Goal: Task Accomplishment & Management: Complete application form

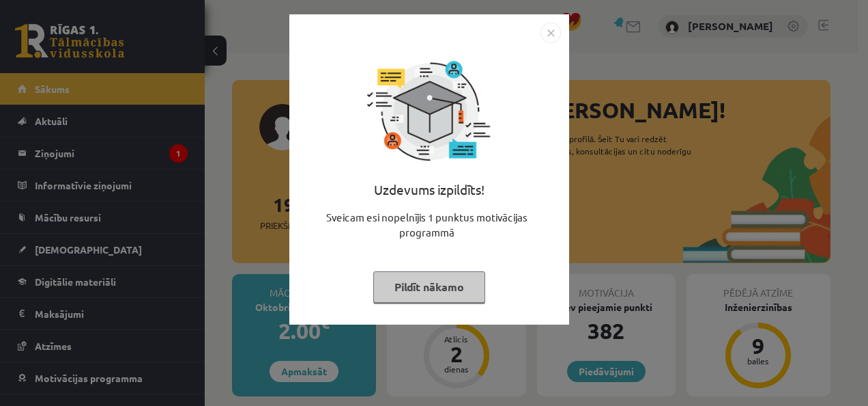
click at [554, 33] on img "Close" at bounding box center [551, 33] width 20 height 20
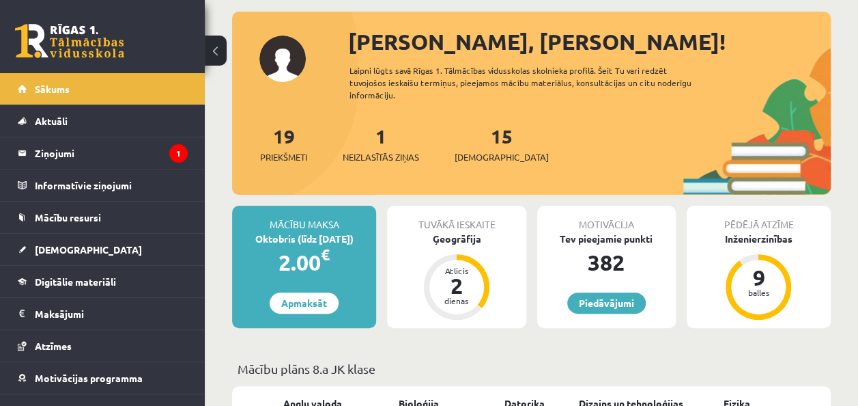
scroll to position [137, 0]
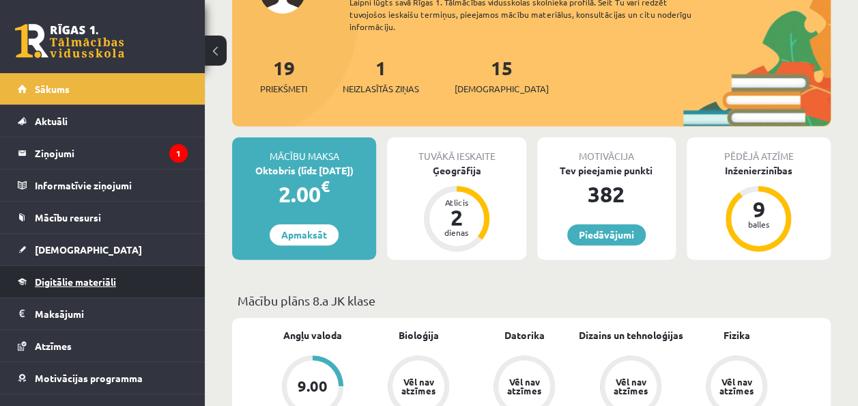
click at [145, 268] on link "Digitālie materiāli" at bounding box center [103, 281] width 170 height 31
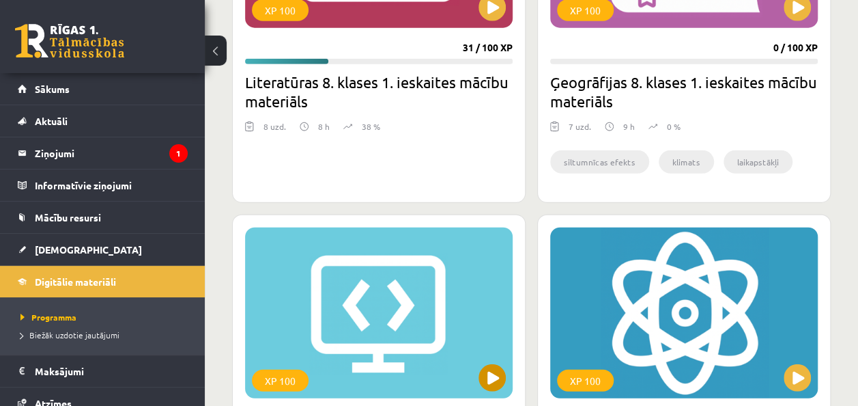
scroll to position [1707, 0]
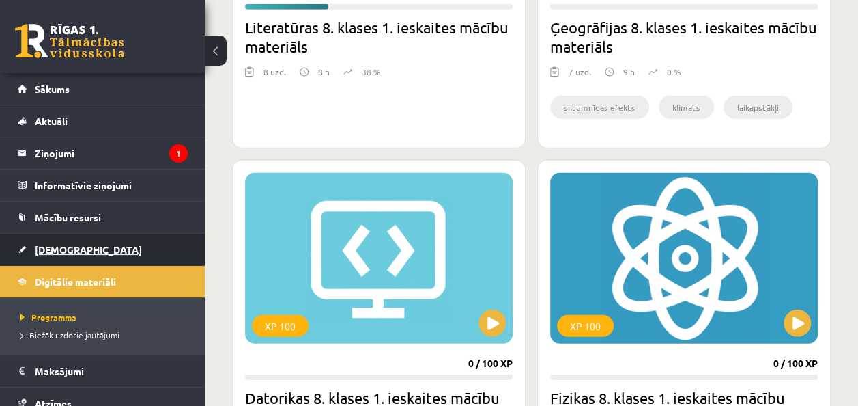
click at [162, 246] on link "[DEMOGRAPHIC_DATA]" at bounding box center [103, 248] width 170 height 31
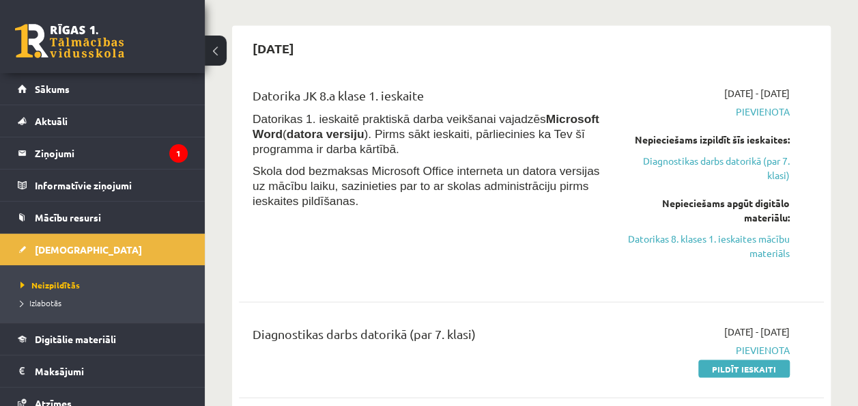
scroll to position [1024, 0]
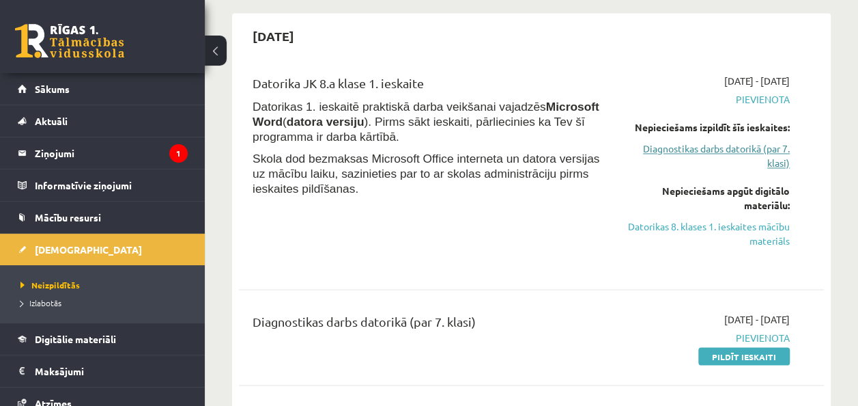
click at [722, 152] on link "Diagnostikas darbs datorikā (par 7. klasi)" at bounding box center [707, 155] width 165 height 29
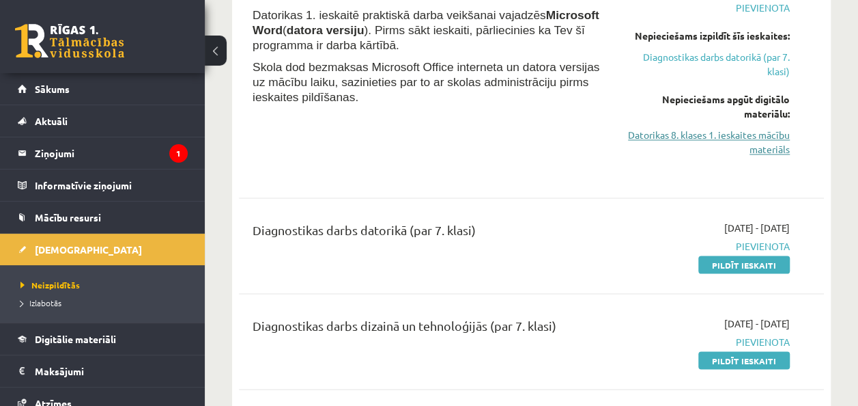
scroll to position [1047, 0]
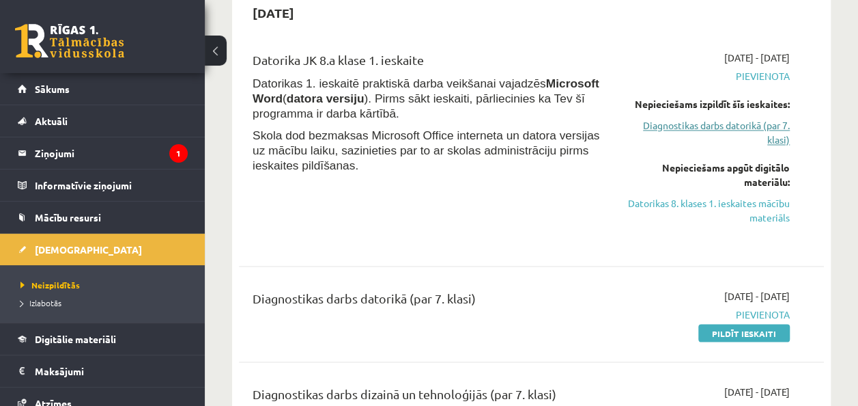
click at [730, 127] on link "Diagnostikas darbs datorikā (par 7. klasi)" at bounding box center [707, 132] width 165 height 29
click at [743, 119] on link "Diagnostikas darbs datorikā (par 7. klasi)" at bounding box center [707, 132] width 165 height 29
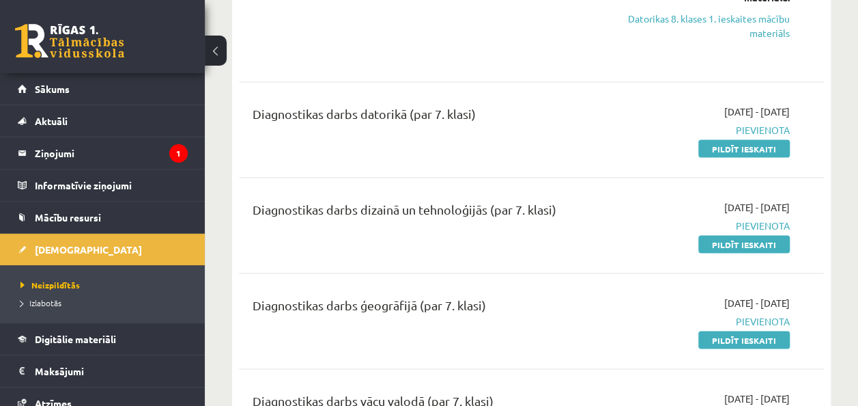
scroll to position [1252, 0]
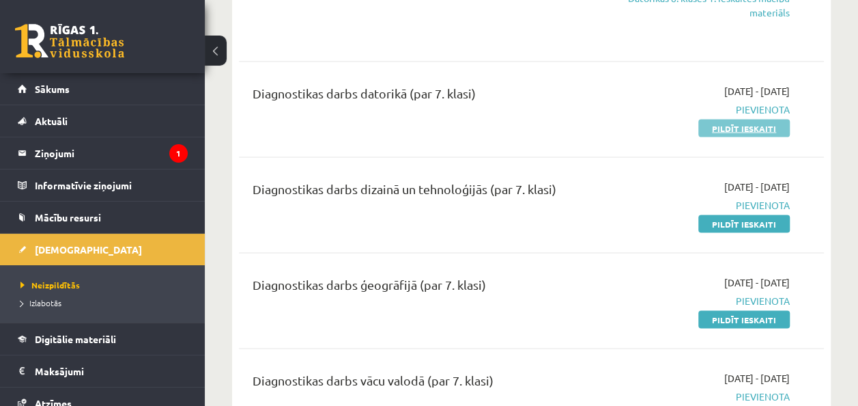
click at [736, 122] on link "Pildīt ieskaiti" at bounding box center [743, 128] width 91 height 18
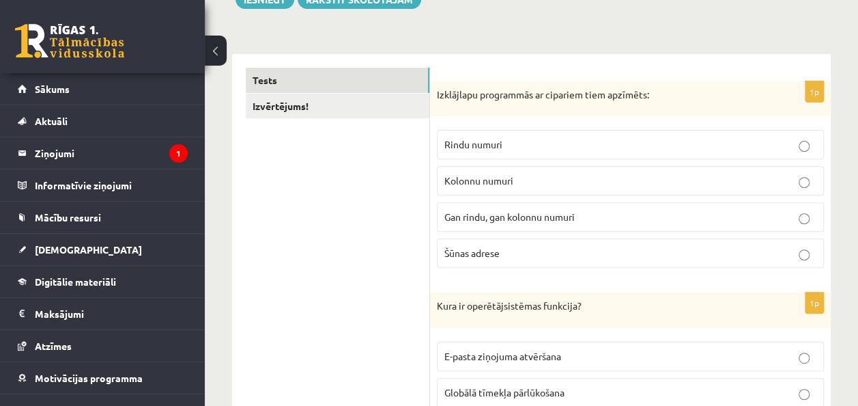
scroll to position [205, 0]
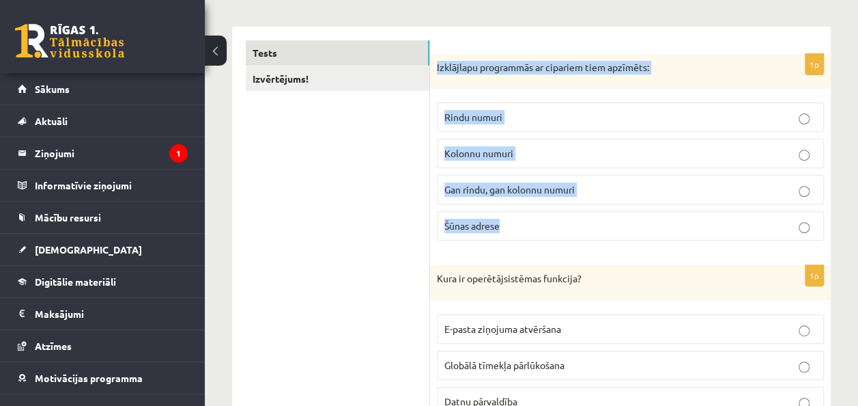
drag, startPoint x: 437, startPoint y: 63, endPoint x: 637, endPoint y: 227, distance: 258.6
click at [637, 227] on div "1p Izklājlapu programmās ar cipariem tiem apzīmēts: Rindu numuri Kolonnu numuri…" at bounding box center [630, 153] width 401 height 198
copy div "Izklājlapu programmās ar cipariem tiem apzīmēts: Rindu numuri Kolonnu numuri Ga…"
click at [552, 107] on label "Rindu numuri" at bounding box center [630, 116] width 387 height 29
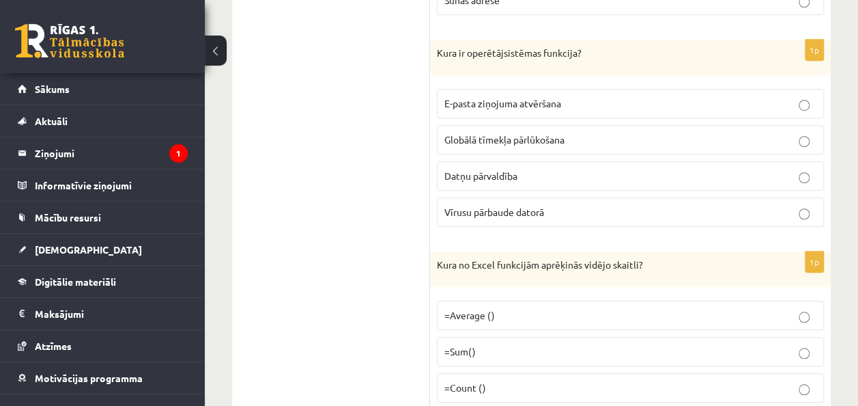
scroll to position [410, 0]
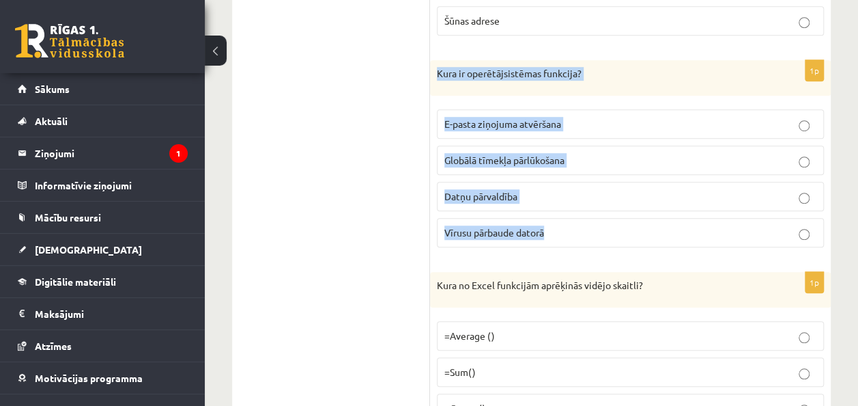
drag, startPoint x: 436, startPoint y: 68, endPoint x: 599, endPoint y: 229, distance: 229.8
click at [599, 229] on div "1p Kura ir operētājsistēmas funkcija? E-pasta ziņojuma atvēršana Globālā tīmekļ…" at bounding box center [630, 159] width 401 height 198
copy div "Kura ir operētājsistēmas funkcija? E-pasta ziņojuma atvēršana Globālā tīmekļa p…"
click at [594, 182] on label "Datņu pārvaldība" at bounding box center [630, 196] width 387 height 29
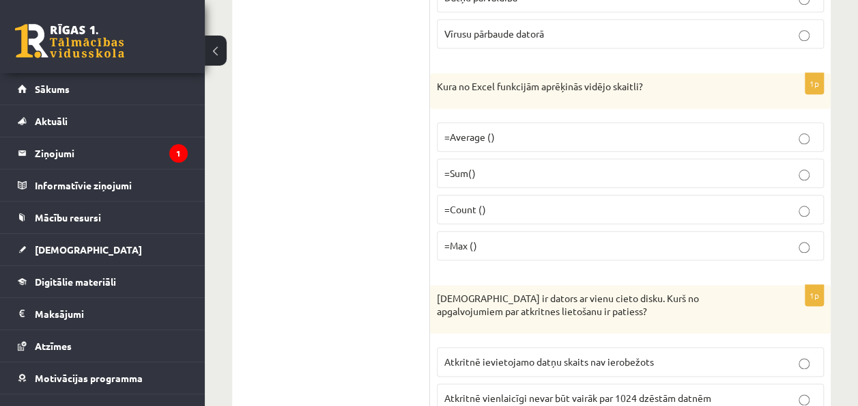
scroll to position [614, 0]
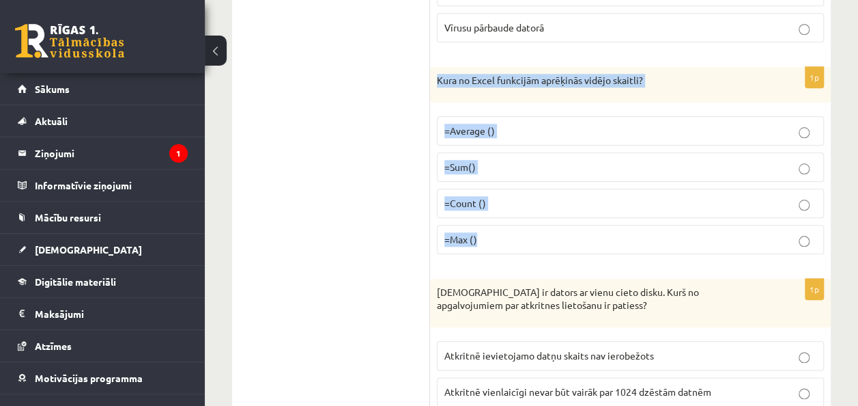
drag, startPoint x: 434, startPoint y: 72, endPoint x: 573, endPoint y: 228, distance: 208.9
click at [573, 228] on div "1p Kura no Excel funkcijām aprēķinās vidējo skaitli? =Average () =Sum() =Count …" at bounding box center [630, 166] width 401 height 198
copy div "Kura no Excel funkcijām aprēķinās vidējo skaitli? =Average () =Sum() =Count () …"
click at [534, 124] on p "=Average ()" at bounding box center [630, 131] width 372 height 14
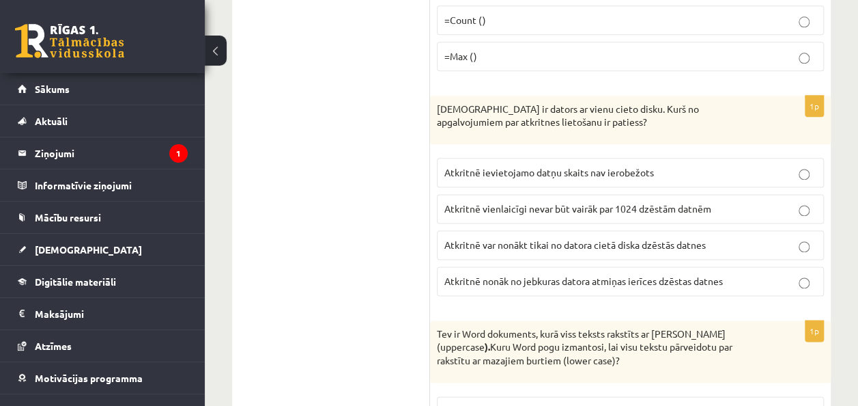
scroll to position [819, 0]
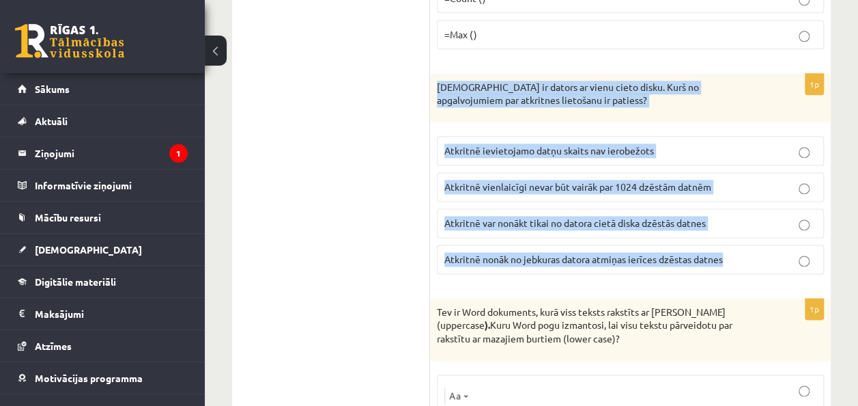
drag, startPoint x: 436, startPoint y: 80, endPoint x: 751, endPoint y: 236, distance: 352.0
click at [751, 236] on div "1p Jānim ir dators ar vienu cieto disku. Kurš no apgalvojumiem par atkritnes li…" at bounding box center [630, 179] width 401 height 211
copy div "Jānim ir dators ar vienu cieto disku. Kurš no apgalvojumiem par atkritnes lieto…"
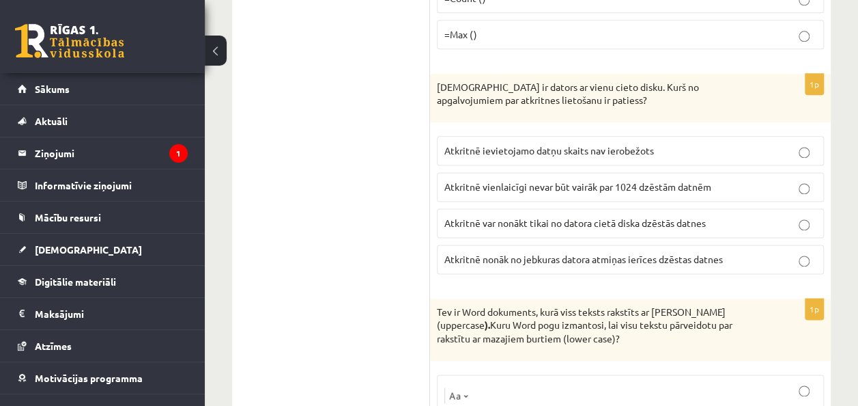
click at [636, 253] on span "Atkritnē nonāk no jebkuras datora atmiņas ierīces dzēstas datnes" at bounding box center [583, 259] width 279 height 12
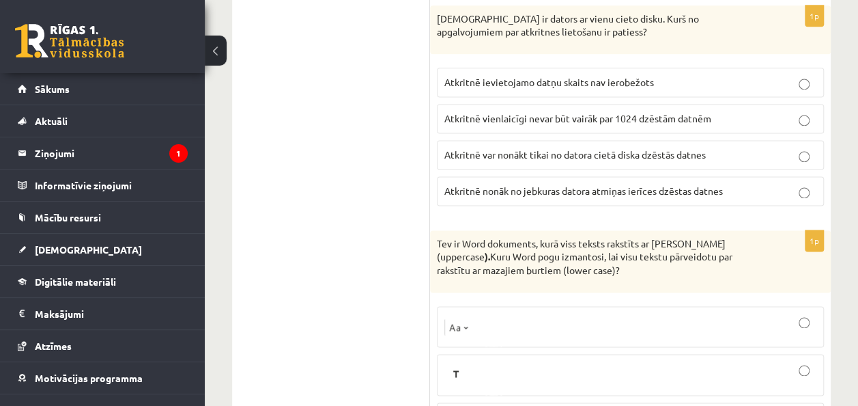
click at [548, 150] on span "Atkritnē var nonākt tikai no datora cietā diska dzēstās datnes" at bounding box center [574, 154] width 261 height 12
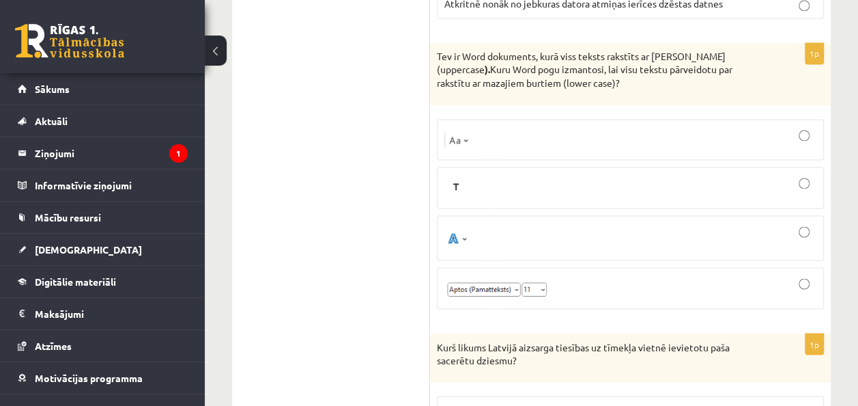
scroll to position [1092, 0]
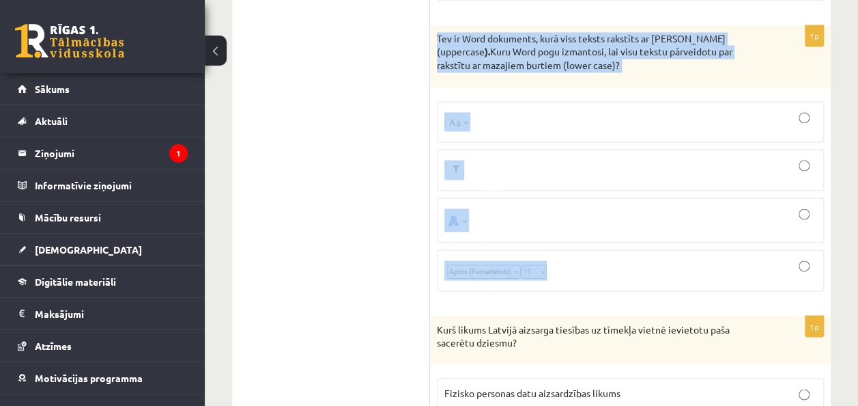
drag, startPoint x: 431, startPoint y: 31, endPoint x: 638, endPoint y: 284, distance: 326.6
click at [638, 284] on div "1p Tev ir Word dokuments, kurā viss teksts rakstīts ar Lielajiem burtiem (upper…" at bounding box center [630, 163] width 401 height 276
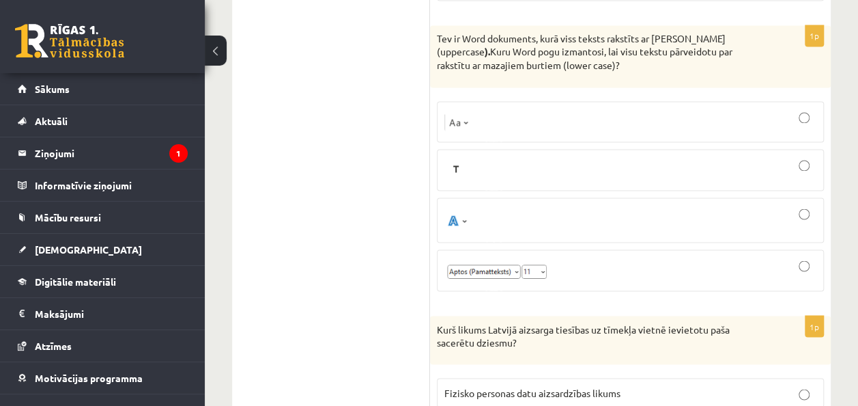
drag, startPoint x: 631, startPoint y: 284, endPoint x: 384, endPoint y: 87, distance: 315.8
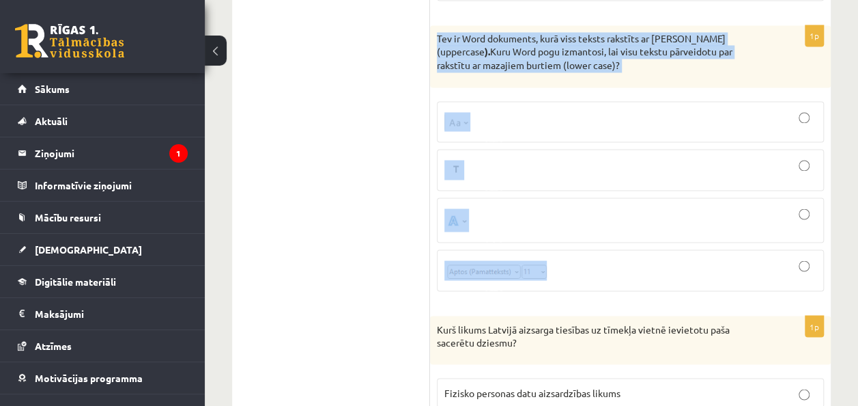
drag, startPoint x: 432, startPoint y: 27, endPoint x: 625, endPoint y: 251, distance: 295.8
click at [625, 251] on div "1p Tev ir Word dokuments, kurā viss teksts rakstīts ar Lielajiem burtiem (upper…" at bounding box center [630, 163] width 401 height 276
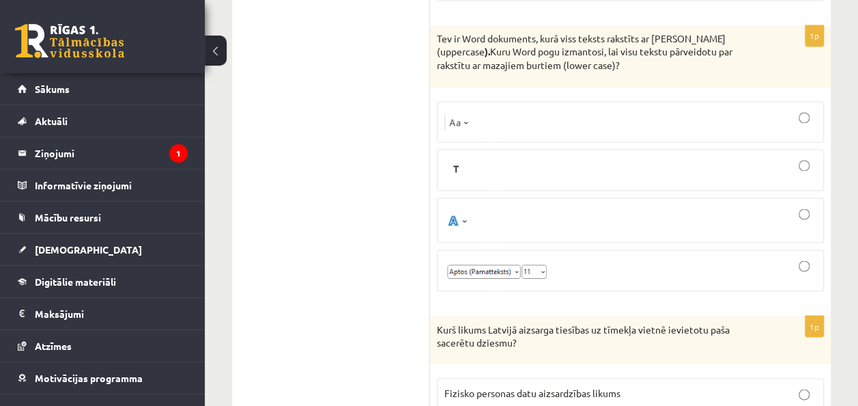
drag, startPoint x: 625, startPoint y: 251, endPoint x: 520, endPoint y: 122, distance: 166.4
click at [520, 122] on div at bounding box center [630, 122] width 372 height 26
drag, startPoint x: 571, startPoint y: 260, endPoint x: 396, endPoint y: 81, distance: 250.1
drag, startPoint x: 396, startPoint y: 81, endPoint x: 356, endPoint y: 36, distance: 60.4
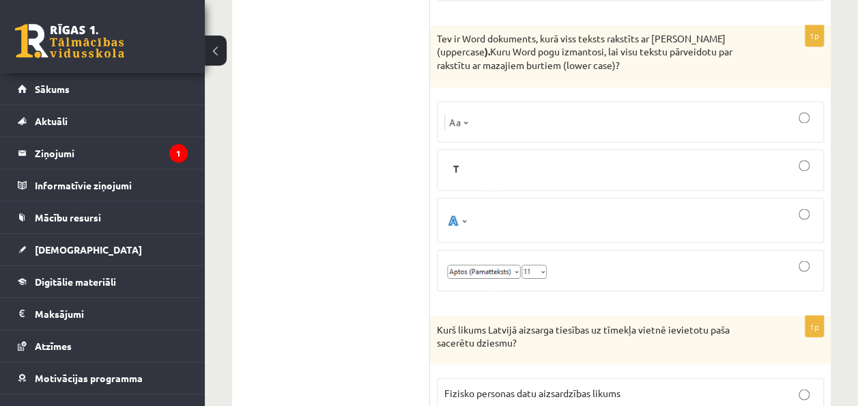
drag, startPoint x: 414, startPoint y: 34, endPoint x: 496, endPoint y: 272, distance: 251.3
copy div "Izvērtējums! 1p Izklājlapu programmās ar cipariem tiem apzīmēts: Rindu numuri K…"
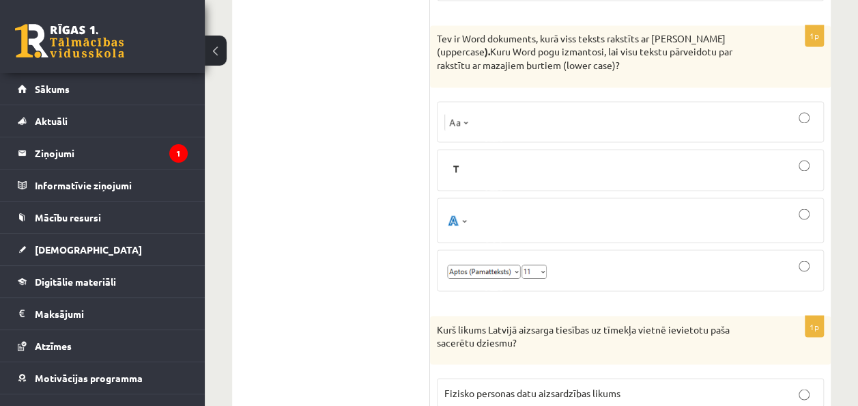
click at [584, 156] on div at bounding box center [630, 169] width 372 height 27
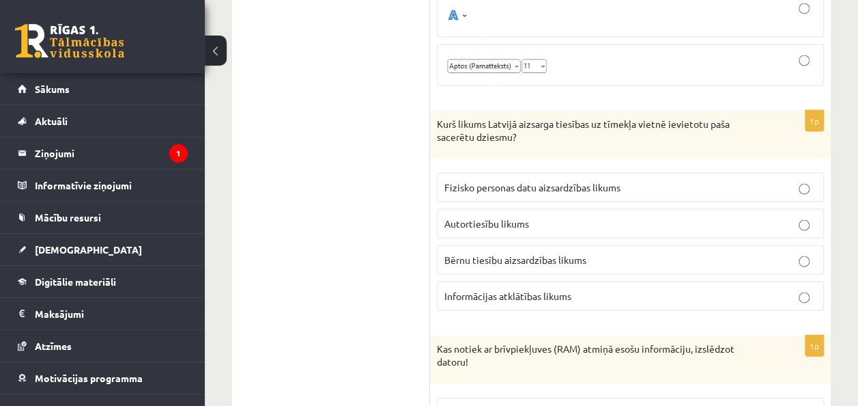
scroll to position [1365, 0]
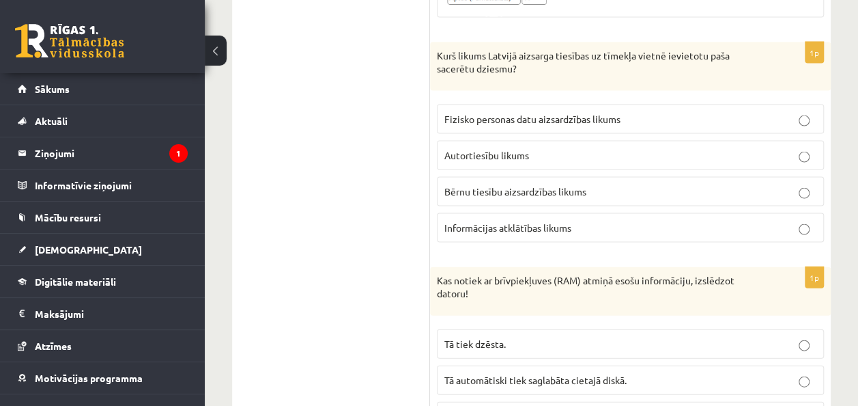
drag, startPoint x: 425, startPoint y: 41, endPoint x: 457, endPoint y: 59, distance: 37.3
drag, startPoint x: 457, startPoint y: 59, endPoint x: 392, endPoint y: 80, distance: 68.9
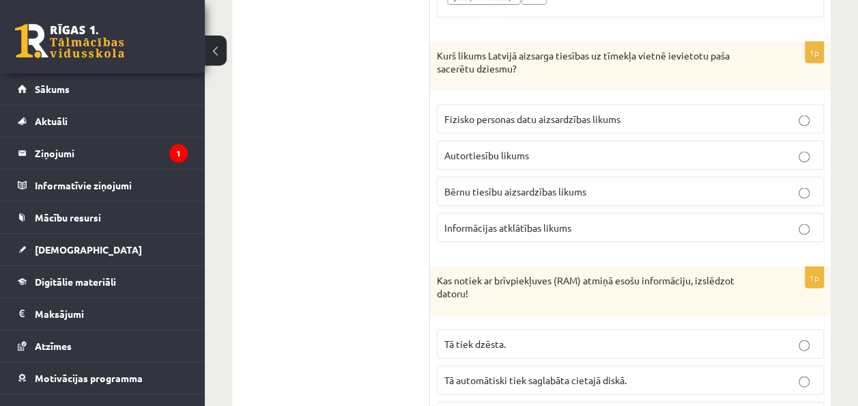
drag, startPoint x: 428, startPoint y: 43, endPoint x: 630, endPoint y: 215, distance: 265.4
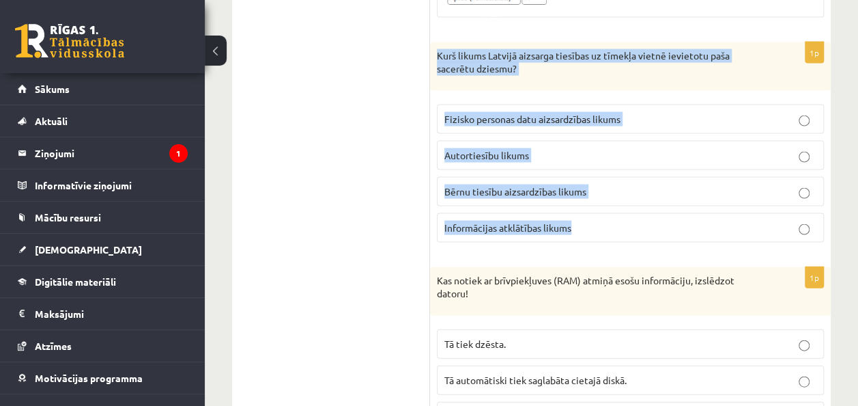
drag, startPoint x: 435, startPoint y: 42, endPoint x: 773, endPoint y: 223, distance: 383.6
click at [773, 223] on div "1p Kurš likums Latvijā aizsarga tiesības uz tīmekļa vietnē ievietotu paša sacer…" at bounding box center [630, 147] width 401 height 211
drag, startPoint x: 773, startPoint y: 223, endPoint x: 767, endPoint y: 221, distance: 7.0
copy div "Kurš likums Latvijā aizsarga tiesības uz tīmekļa vietnē ievietotu paša sacerētu…"
click at [547, 141] on label "Autortiesību likums" at bounding box center [630, 155] width 387 height 29
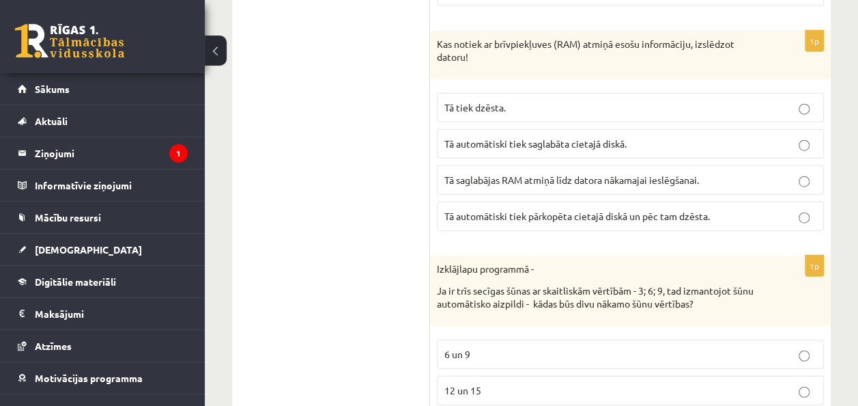
scroll to position [1570, 0]
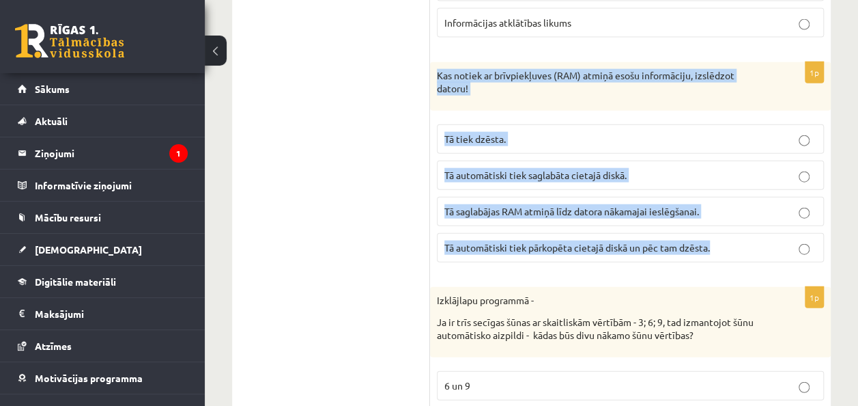
drag, startPoint x: 436, startPoint y: 60, endPoint x: 742, endPoint y: 229, distance: 349.3
click at [742, 229] on div "1p Kas notiek ar brīvpiekļuves (RAM) atmiņā esošu informāciju, izslēdzot datoru…" at bounding box center [630, 167] width 401 height 211
copy div "Kas notiek ar brīvpiekļuves (RAM) atmiņā esošu informāciju, izslēdzot datoru! T…"
click at [548, 132] on p "Tā tiek dzēsta." at bounding box center [630, 139] width 372 height 14
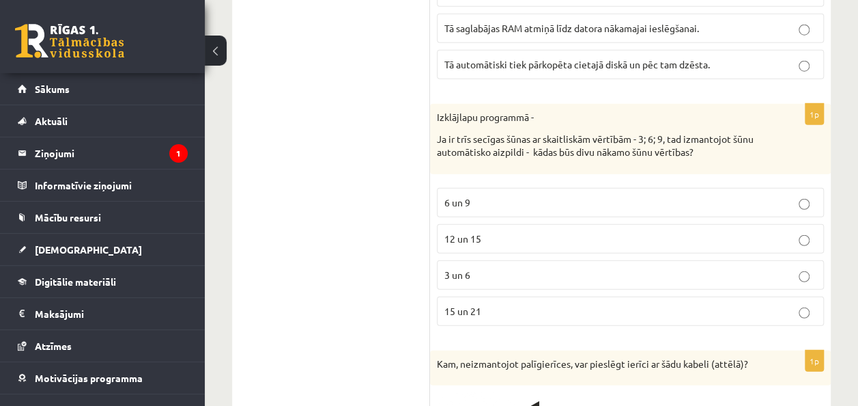
scroll to position [1775, 0]
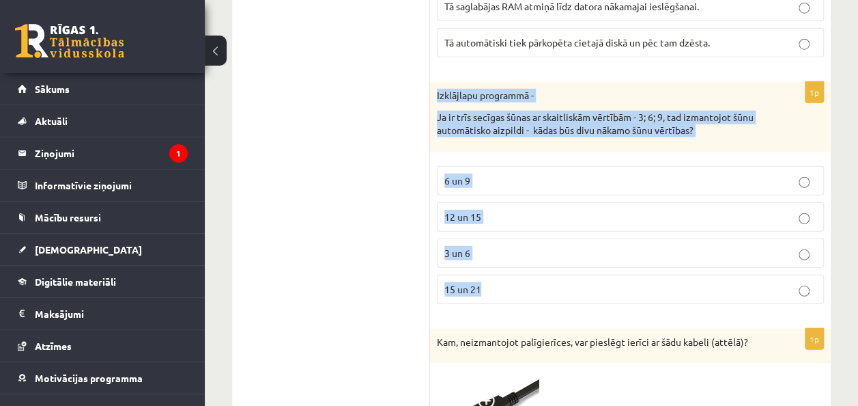
drag, startPoint x: 434, startPoint y: 80, endPoint x: 545, endPoint y: 260, distance: 211.8
click at [545, 260] on div "1p Izklājlapu programmā - Ja ir trīs secīgas šūnas ar skaitliskām vērtībām - 3;…" at bounding box center [630, 198] width 401 height 233
copy div "Izklājlapu programmā - Ja ir trīs secīgas šūnas ar skaitliskām vērtībām - 3; 6;…"
click at [490, 210] on p "12 un 15" at bounding box center [630, 217] width 372 height 14
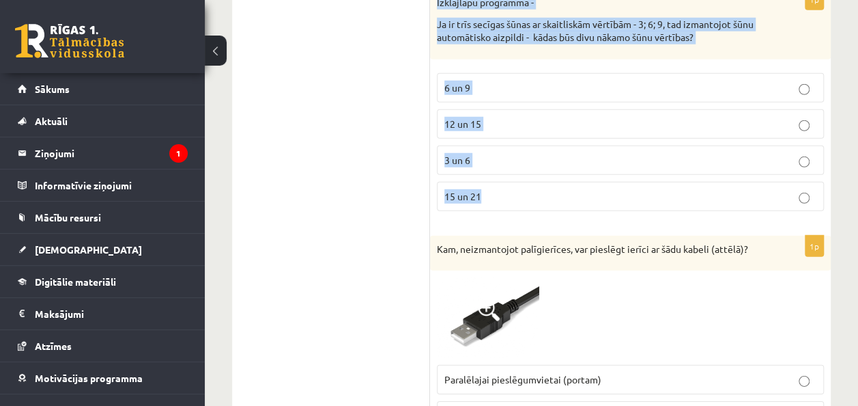
scroll to position [1912, 0]
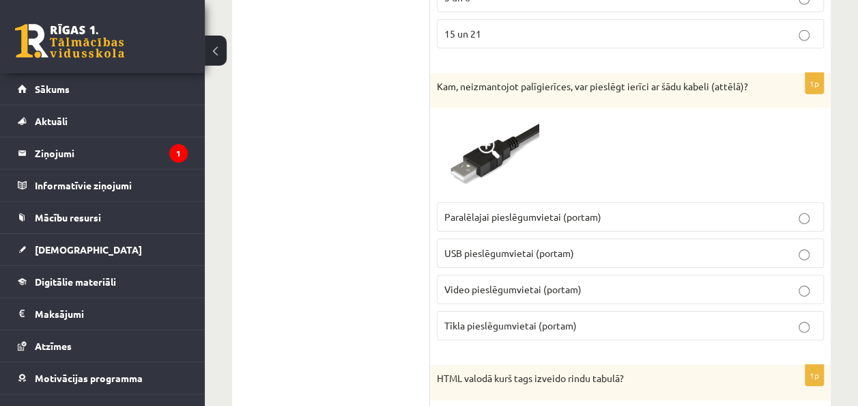
scroll to position [2048, 0]
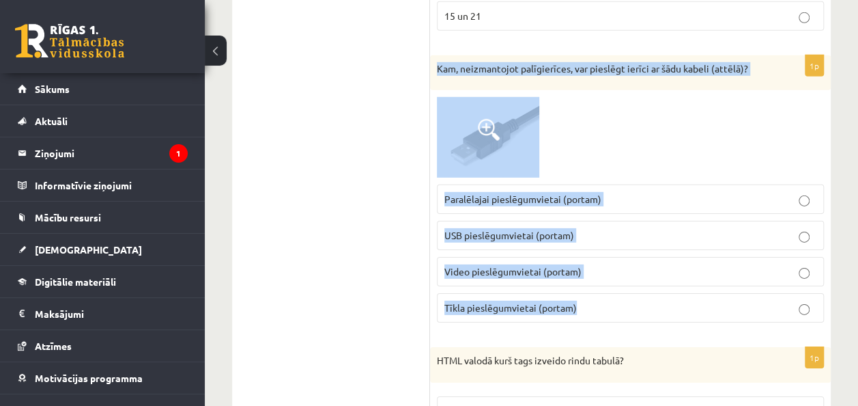
drag, startPoint x: 436, startPoint y: 46, endPoint x: 590, endPoint y: 293, distance: 291.3
click at [590, 293] on div "1p Kam, neizmantojot palīgierīces, var pieslēgt ierīci ar šādu kabeli (attēlā)?…" at bounding box center [630, 194] width 401 height 278
copy div "Kam, neizmantojot palīgierīces, var pieslēgt ierīci ar šādu kabeli (attēlā)? Pa…"
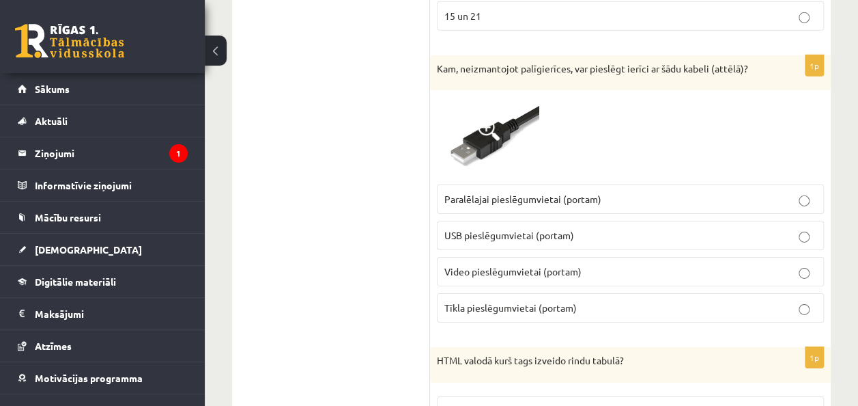
click at [553, 228] on p "USB pieslēgumvietai (portam)" at bounding box center [630, 235] width 372 height 14
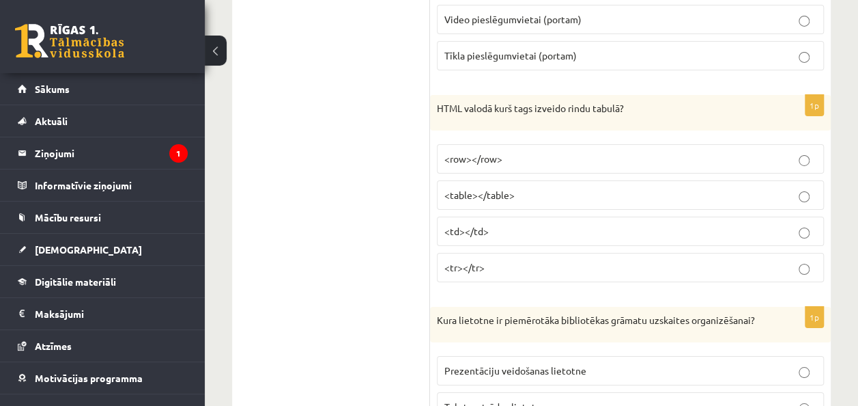
scroll to position [2321, 0]
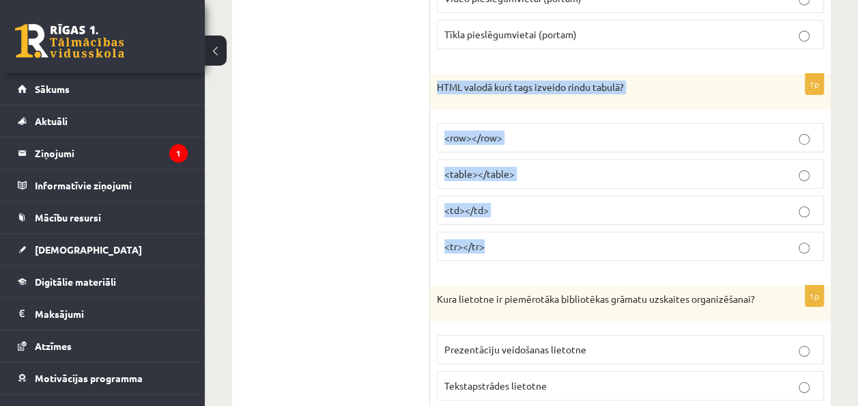
drag, startPoint x: 434, startPoint y: 66, endPoint x: 576, endPoint y: 230, distance: 216.8
click at [576, 230] on div "1p HTML valodā kurš tags izveido rindu tabulā? <row></row> <table></table> <td>…" at bounding box center [630, 173] width 401 height 198
copy div "HTML valodā kurš tags izveido rindu tabulā? <row></row> <table></table> <td></t…"
click at [526, 239] on p "<tr></tr>" at bounding box center [630, 246] width 372 height 14
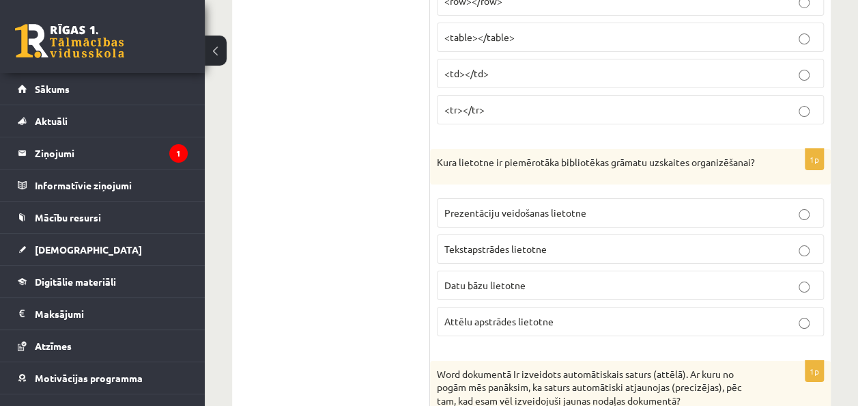
scroll to position [2526, 0]
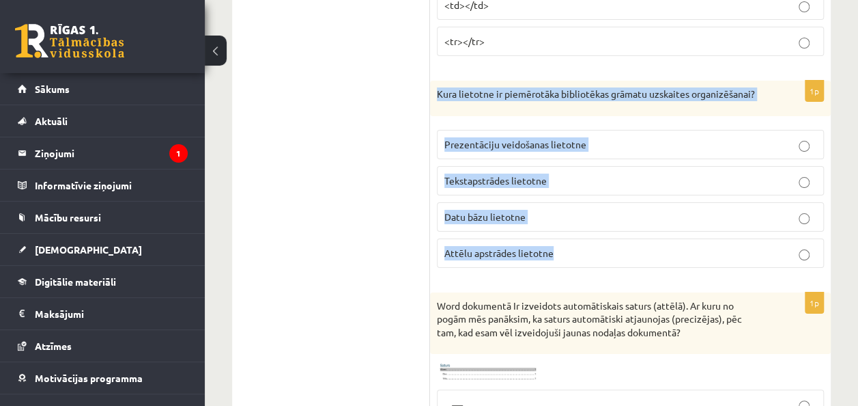
drag, startPoint x: 433, startPoint y: 66, endPoint x: 610, endPoint y: 244, distance: 251.5
click at [610, 244] on div "1p Kura lietotne ir piemērotāka bibliotēkas grāmatu uzskaites organizēšanai? Pr…" at bounding box center [630, 180] width 401 height 198
click at [595, 210] on p "Datu bāzu lietotne" at bounding box center [630, 217] width 372 height 14
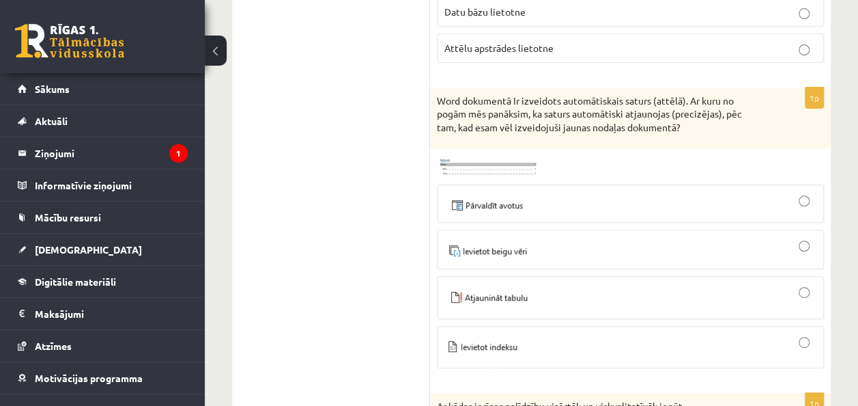
scroll to position [2799, 0]
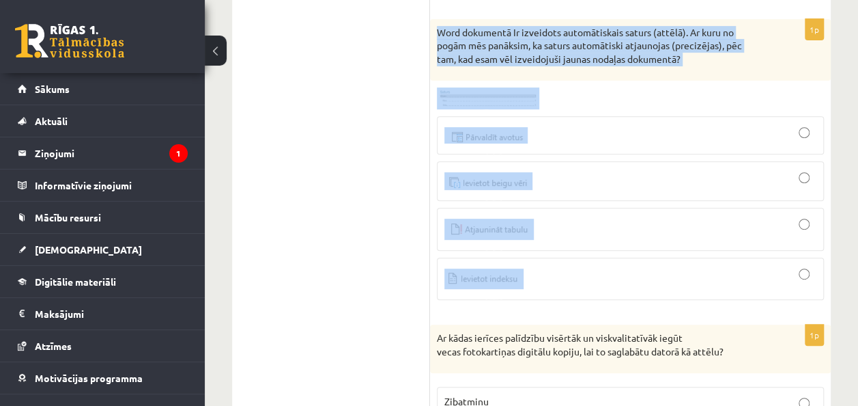
drag, startPoint x: 433, startPoint y: 21, endPoint x: 679, endPoint y: 261, distance: 344.2
click at [679, 261] on div "1p Word dokumentā Ir izveidots automātiskais saturs (attēlā). Ar kuru no pogām …" at bounding box center [630, 165] width 401 height 292
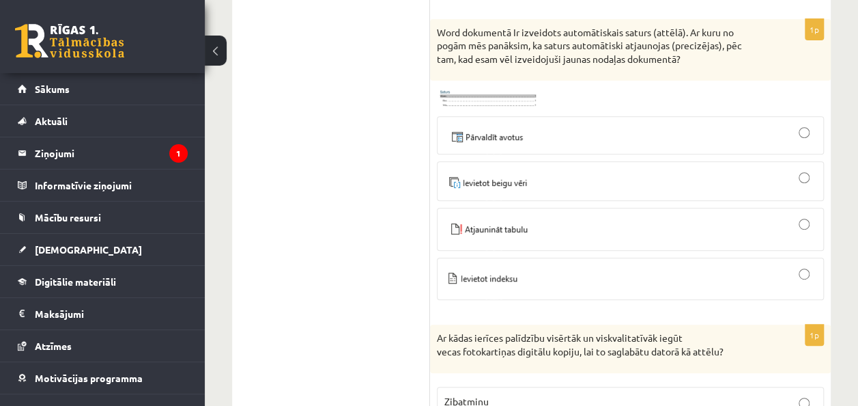
drag, startPoint x: 679, startPoint y: 261, endPoint x: 285, endPoint y: 6, distance: 469.4
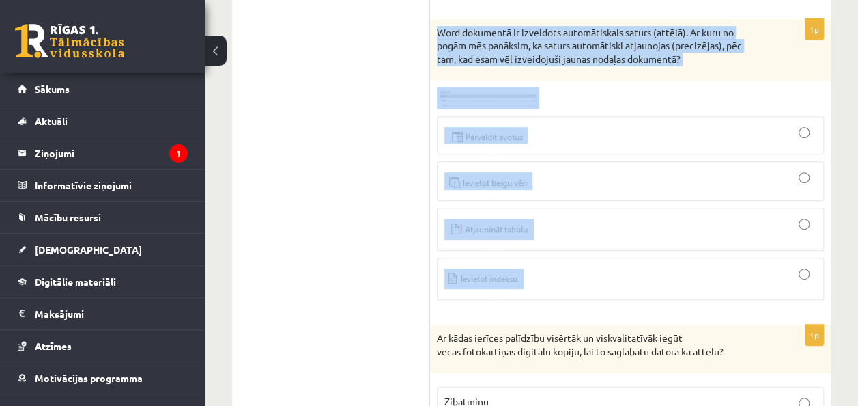
drag, startPoint x: 433, startPoint y: 20, endPoint x: 503, endPoint y: 280, distance: 268.8
click at [503, 280] on div "1p Word dokumentā Ir izveidots automātiskais saturs (attēlā). Ar kuru no pogām …" at bounding box center [630, 165] width 401 height 292
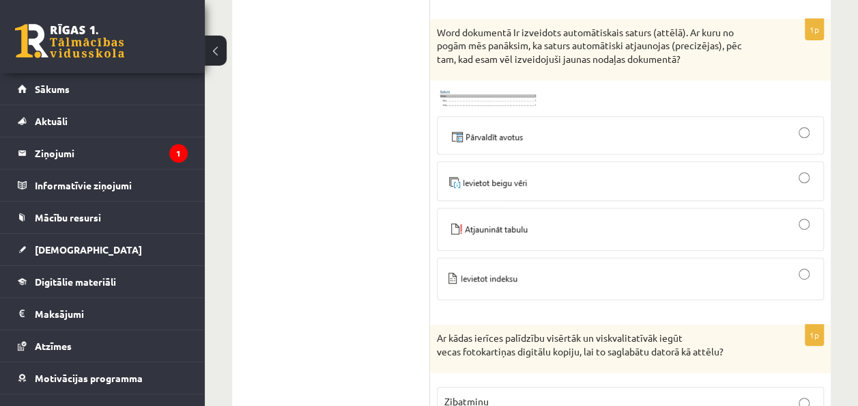
click at [639, 124] on div at bounding box center [630, 135] width 372 height 23
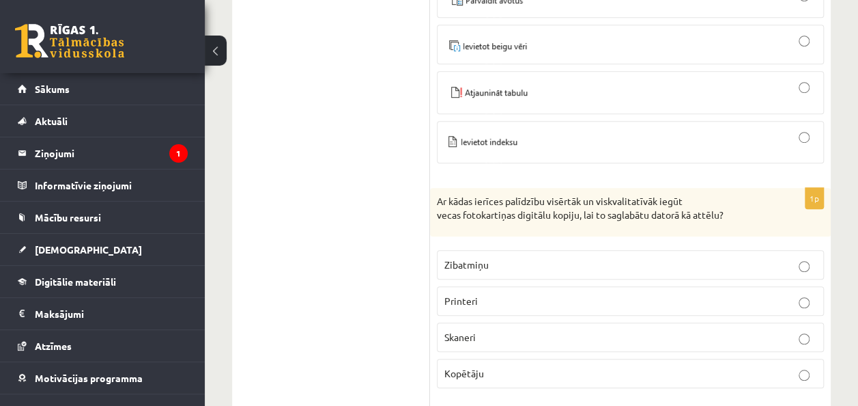
scroll to position [3004, 0]
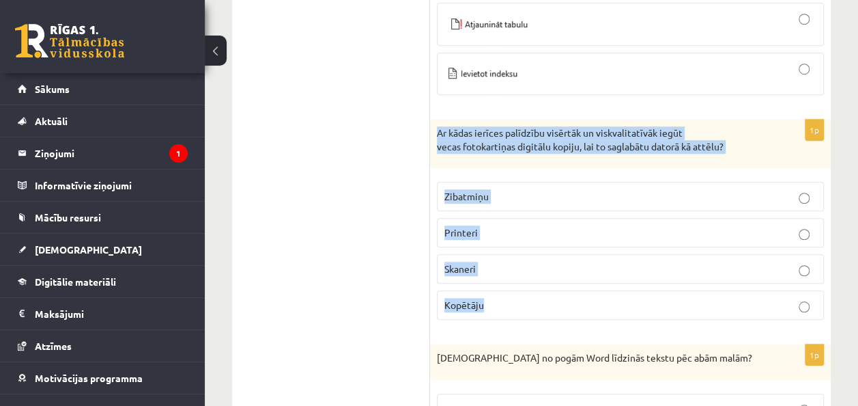
drag, startPoint x: 434, startPoint y: 122, endPoint x: 576, endPoint y: 292, distance: 221.9
click at [576, 292] on div "1p Ar kādas ierīces palīdzību visērtāk un viskvalitatīvāk iegūt vecas fotokarti…" at bounding box center [630, 224] width 401 height 211
drag, startPoint x: 576, startPoint y: 292, endPoint x: 557, endPoint y: 287, distance: 19.9
click at [513, 261] on p "Skaneri" at bounding box center [630, 268] width 372 height 14
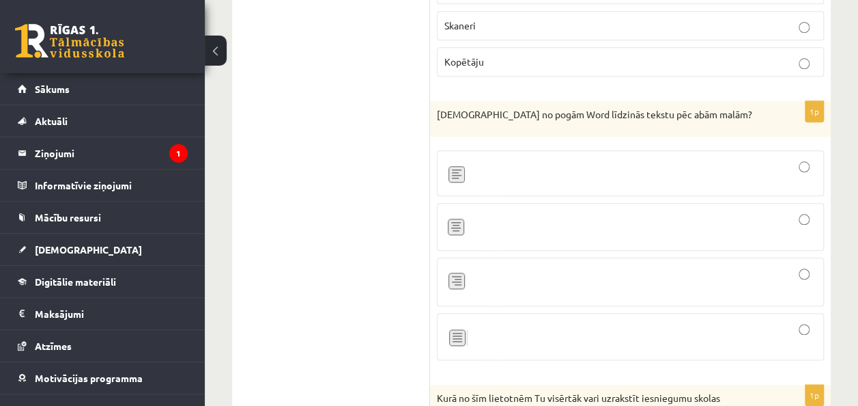
scroll to position [3277, 0]
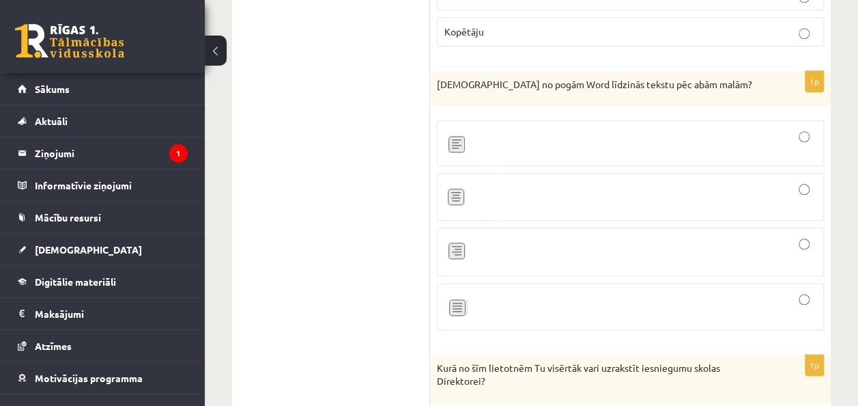
click at [527, 283] on label at bounding box center [630, 306] width 387 height 47
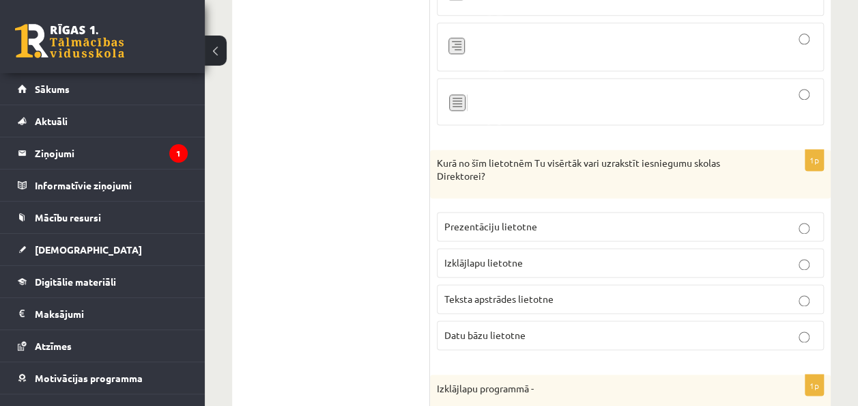
scroll to position [3550, 0]
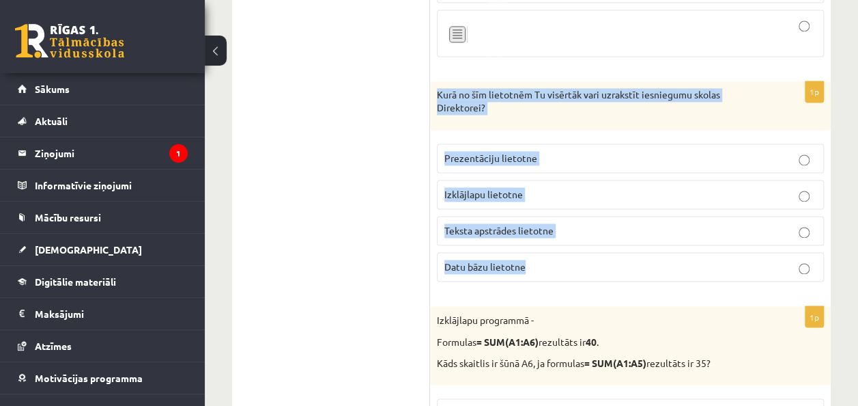
drag, startPoint x: 437, startPoint y: 81, endPoint x: 601, endPoint y: 255, distance: 239.0
click at [601, 255] on div "1p Kurā no šīm lietotnēm Tu visērtāk vari uzrakstīt iesniegumu skolas Direktore…" at bounding box center [630, 186] width 401 height 211
click at [580, 216] on label "Teksta apstrādes lietotne" at bounding box center [630, 230] width 387 height 29
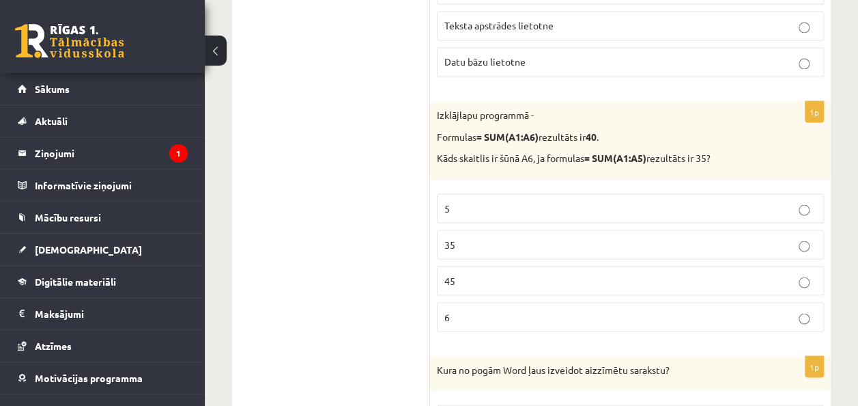
scroll to position [3823, 0]
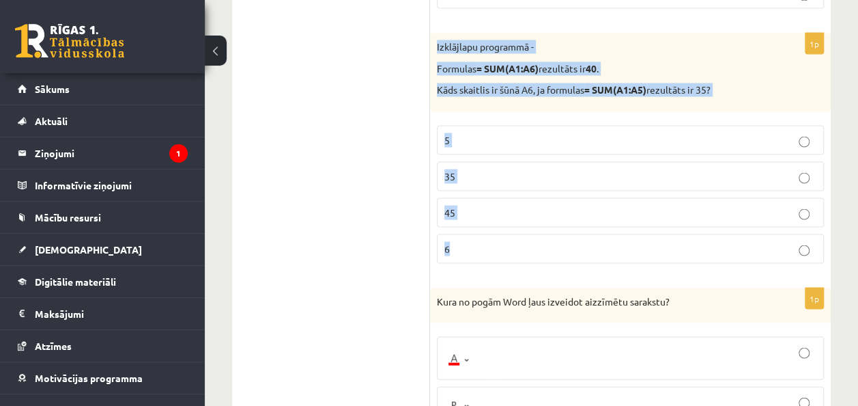
drag, startPoint x: 432, startPoint y: 25, endPoint x: 519, endPoint y: 235, distance: 227.4
click at [519, 235] on div "1p Izklājlapu programmā - Formulas = SUM(A1:A6) rezultāts ir 40 . Kāds skaitlis…" at bounding box center [630, 153] width 401 height 241
click at [512, 132] on p "5" at bounding box center [630, 139] width 372 height 14
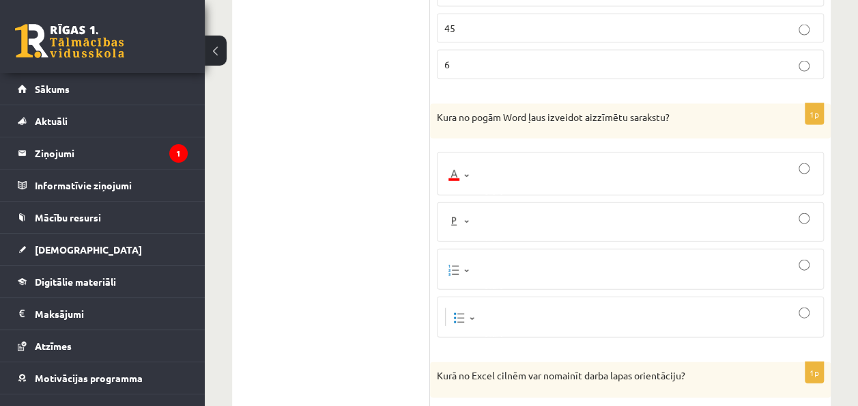
scroll to position [4028, 0]
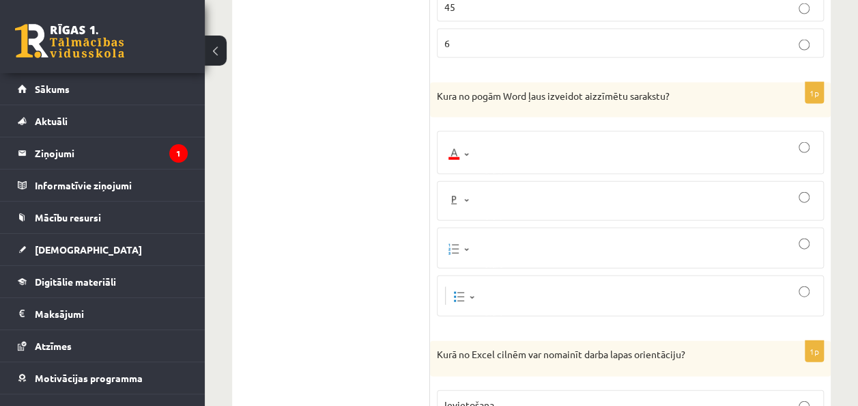
click at [567, 188] on div at bounding box center [630, 200] width 372 height 25
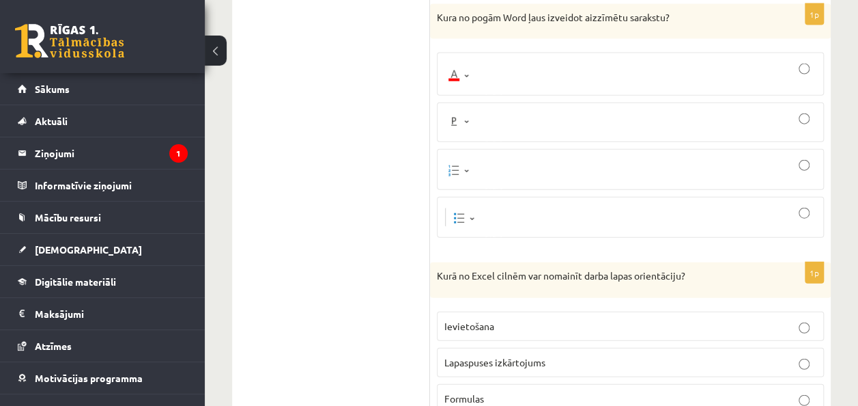
scroll to position [4096, 0]
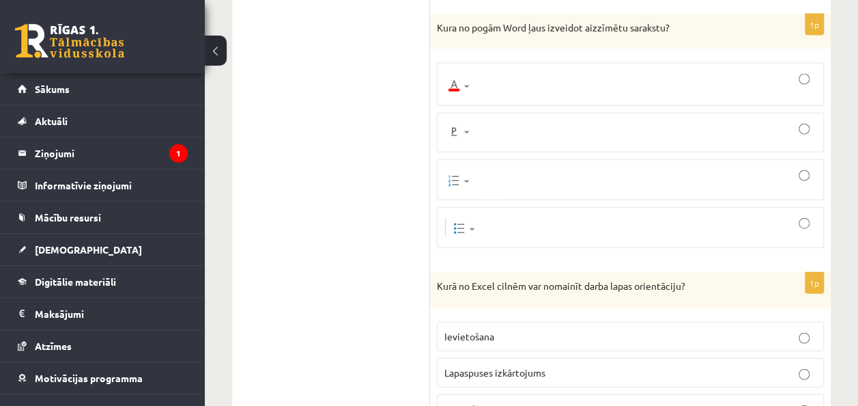
click at [533, 70] on div at bounding box center [630, 84] width 372 height 28
click at [581, 167] on div at bounding box center [630, 180] width 372 height 26
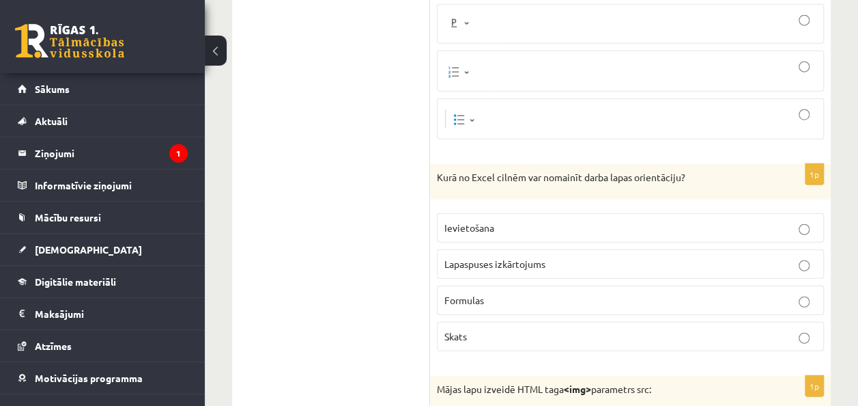
scroll to position [4233, 0]
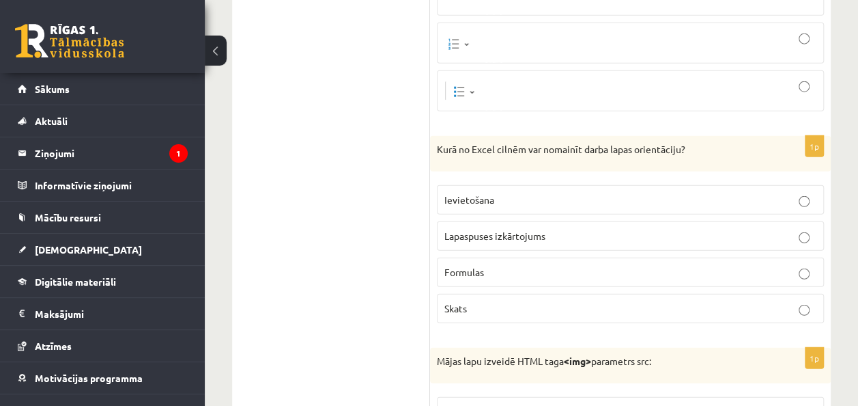
click at [571, 80] on div at bounding box center [630, 91] width 372 height 26
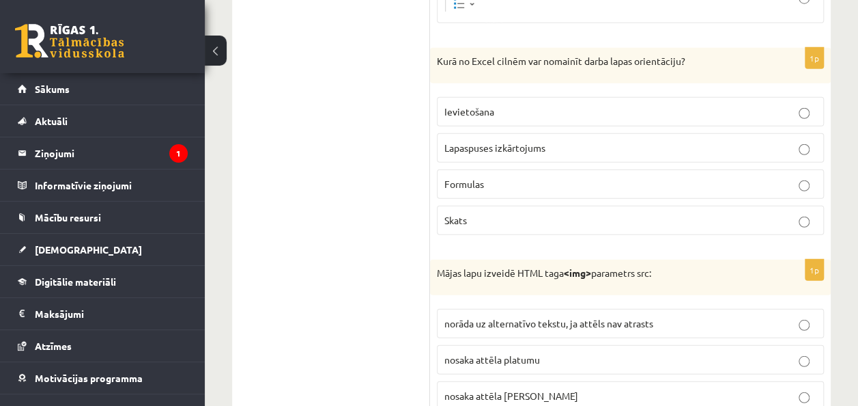
scroll to position [4301, 0]
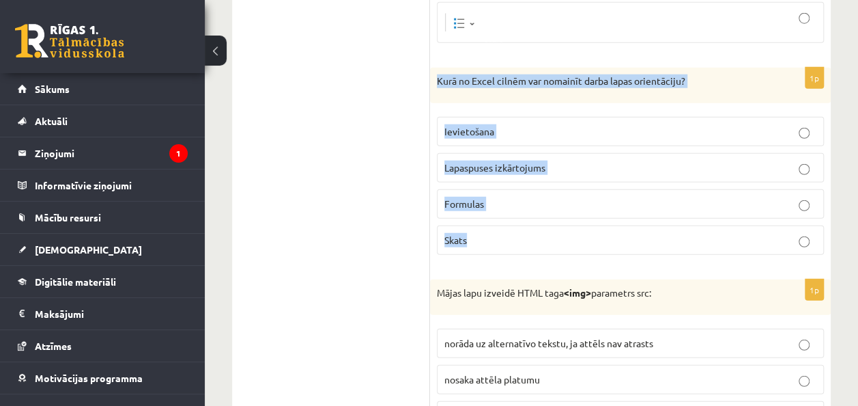
drag, startPoint x: 436, startPoint y: 60, endPoint x: 576, endPoint y: 224, distance: 215.9
click at [576, 224] on div "1p Kurā no Excel cilnēm var nomainīt darba lapas orientāciju? Ievietošana Lapas…" at bounding box center [630, 167] width 401 height 198
click at [616, 160] on p "Lapaspuses izkārtojums" at bounding box center [630, 167] width 372 height 14
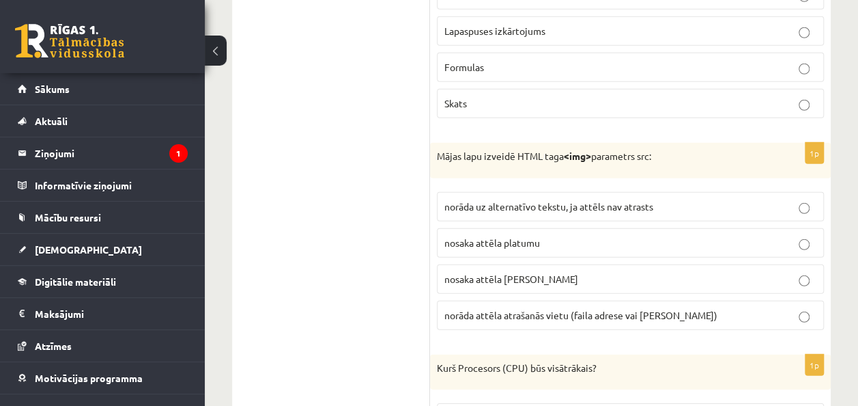
scroll to position [4506, 0]
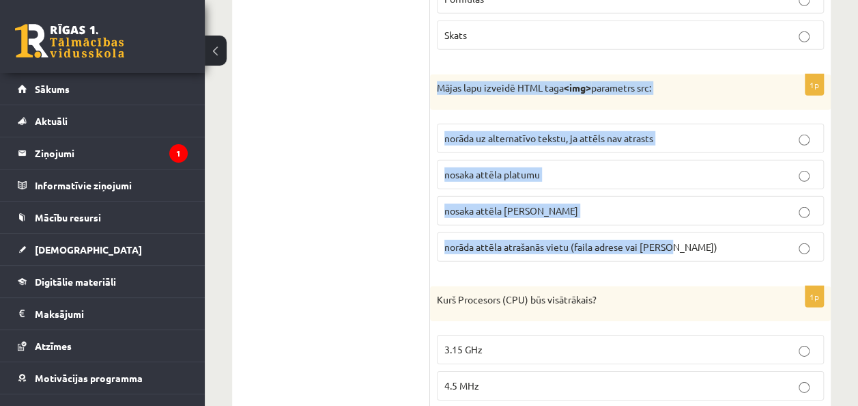
drag, startPoint x: 437, startPoint y: 68, endPoint x: 676, endPoint y: 227, distance: 287.0
click at [676, 227] on div "1p Mājas lapu izveidē HTML taga <img> parametrs src: norāda uz alternatīvo teks…" at bounding box center [630, 173] width 401 height 198
click at [711, 240] on p "norāda attēla atrašanās vietu (faila adrese vai saite)" at bounding box center [630, 247] width 372 height 14
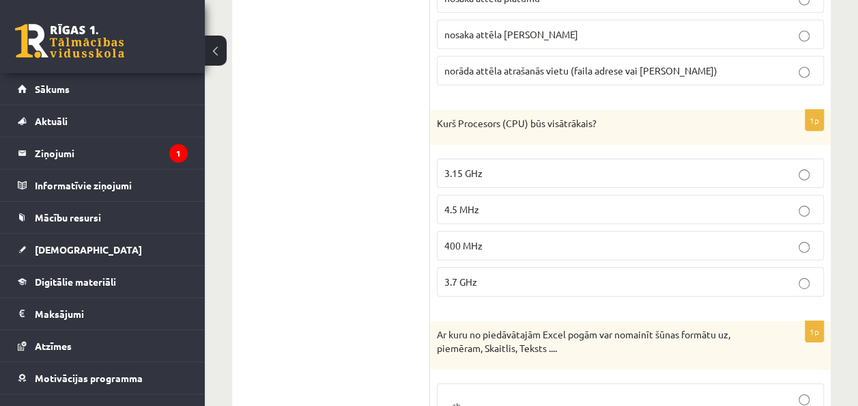
scroll to position [4711, 0]
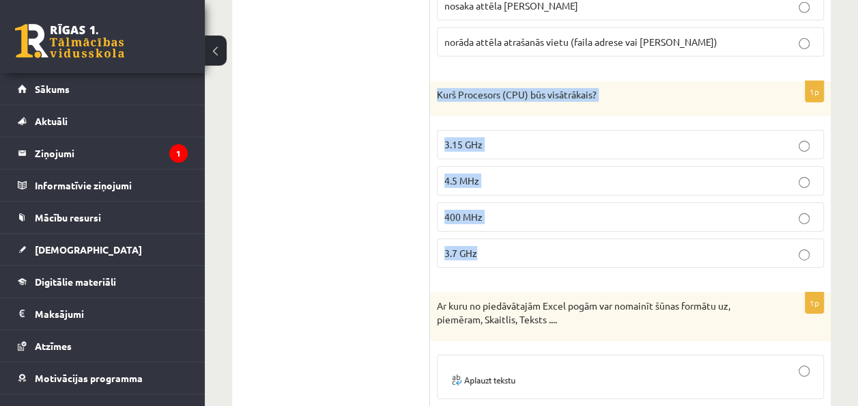
drag, startPoint x: 433, startPoint y: 70, endPoint x: 536, endPoint y: 232, distance: 192.4
click at [536, 232] on div "1p Kurš Procesors (CPU) būs visātrākais? 3.15 GHz 4.5 MHz 400 MHz 3.7 GHz" at bounding box center [630, 180] width 401 height 198
click at [555, 246] on p "3.7 GHz" at bounding box center [630, 253] width 372 height 14
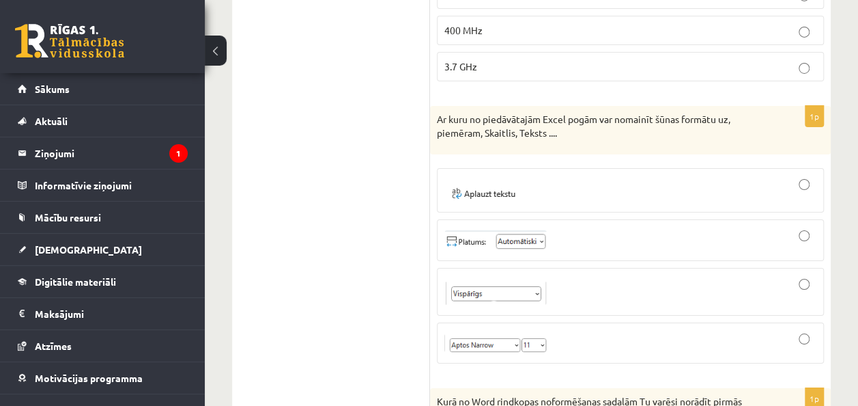
scroll to position [4915, 0]
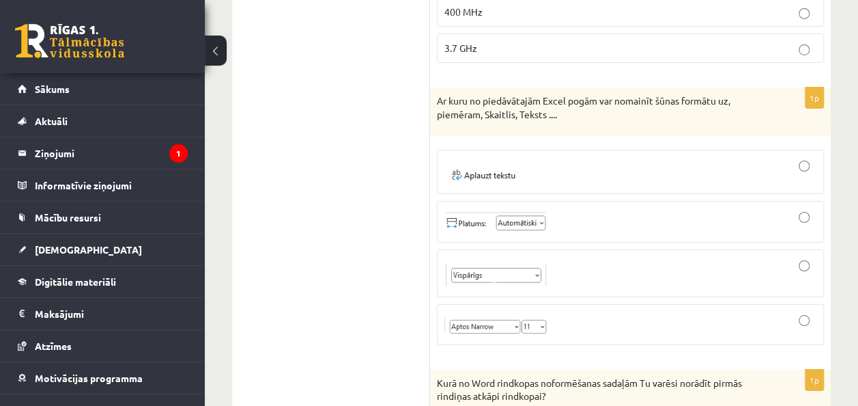
click at [666, 311] on div at bounding box center [630, 324] width 372 height 26
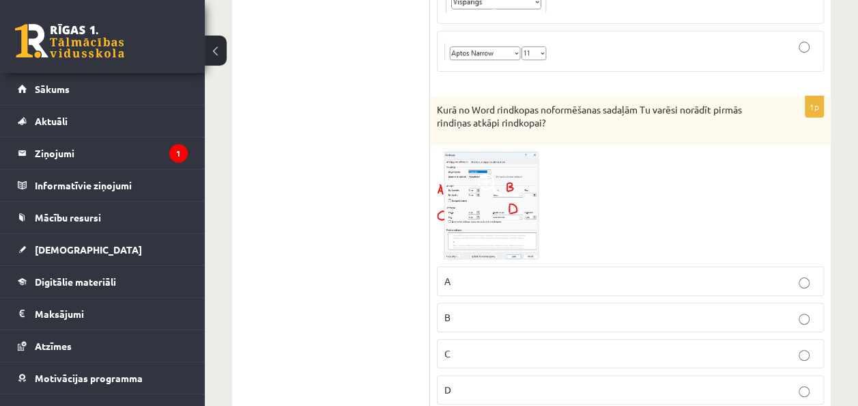
scroll to position [5257, 0]
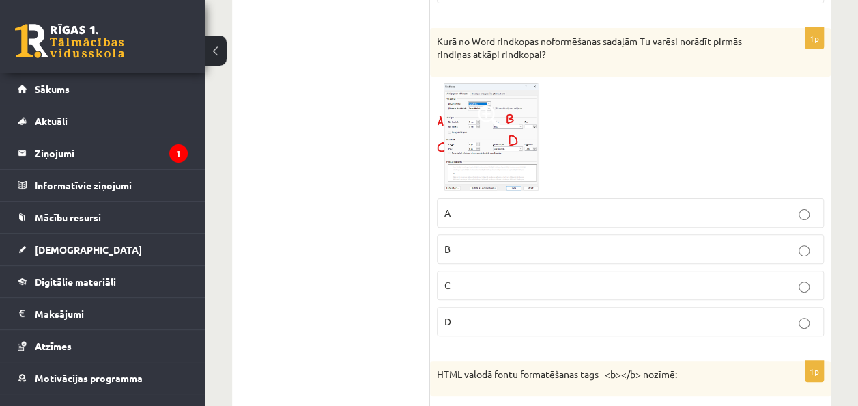
click at [594, 314] on p "D" at bounding box center [630, 321] width 372 height 14
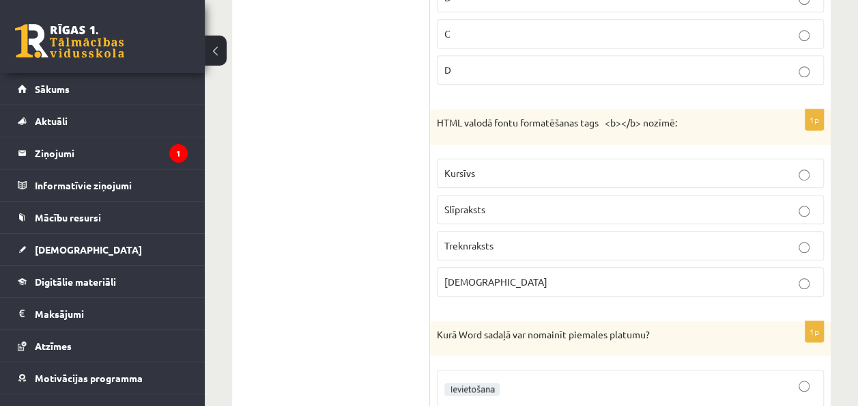
scroll to position [5530, 0]
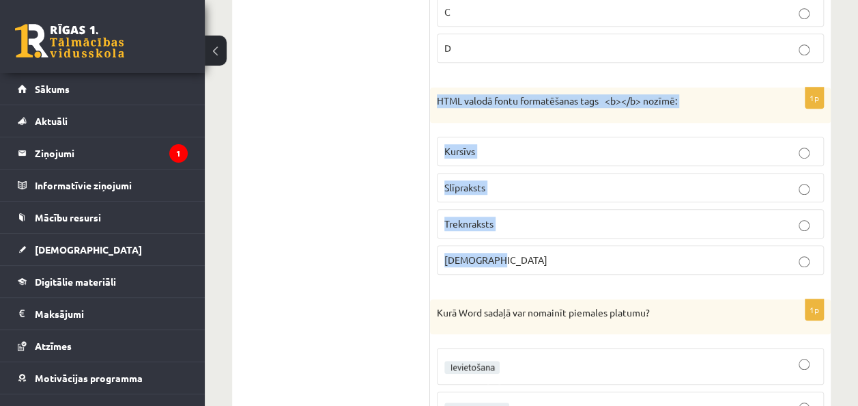
drag, startPoint x: 434, startPoint y: 69, endPoint x: 618, endPoint y: 231, distance: 244.8
click at [618, 231] on div "1p HTML valodā fontu formatēšanas tags <b></b> nozīmē: Kursīvs Slīpraksts Trekn…" at bounding box center [630, 186] width 401 height 198
drag, startPoint x: 618, startPoint y: 231, endPoint x: 609, endPoint y: 231, distance: 8.9
click at [611, 216] on p "Treknraksts" at bounding box center [630, 223] width 372 height 14
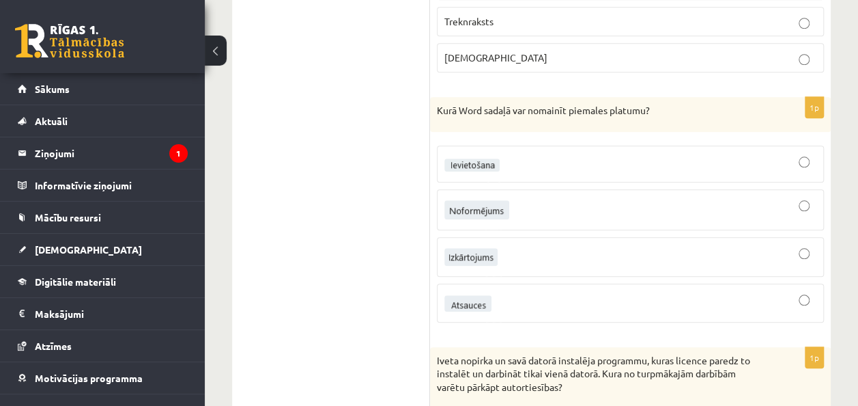
scroll to position [5735, 0]
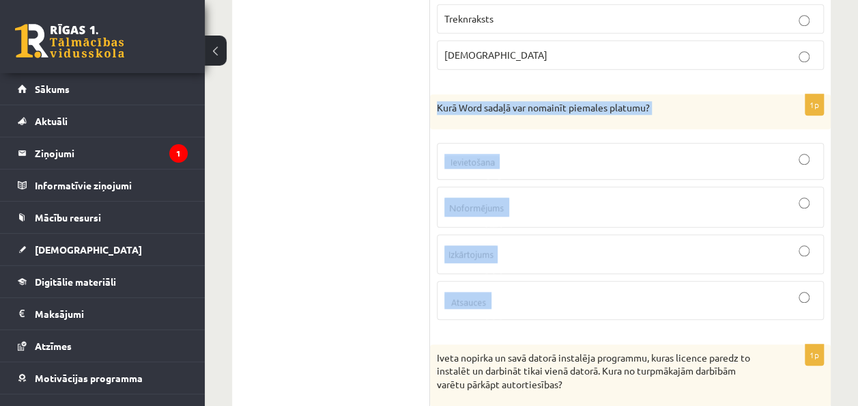
drag, startPoint x: 436, startPoint y: 76, endPoint x: 608, endPoint y: 269, distance: 258.7
click at [608, 269] on div "1p Kurā Word sadaļā var nomainīt piemales platumu?" at bounding box center [630, 212] width 401 height 236
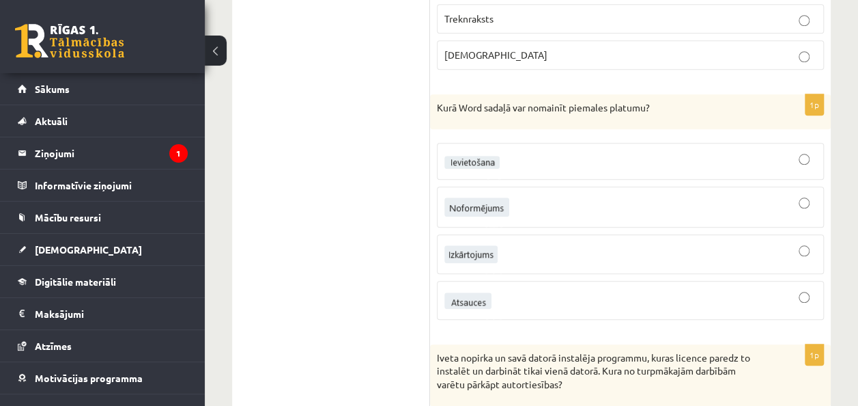
click at [608, 201] on fieldset at bounding box center [630, 229] width 387 height 187
click at [604, 242] on div at bounding box center [630, 254] width 372 height 25
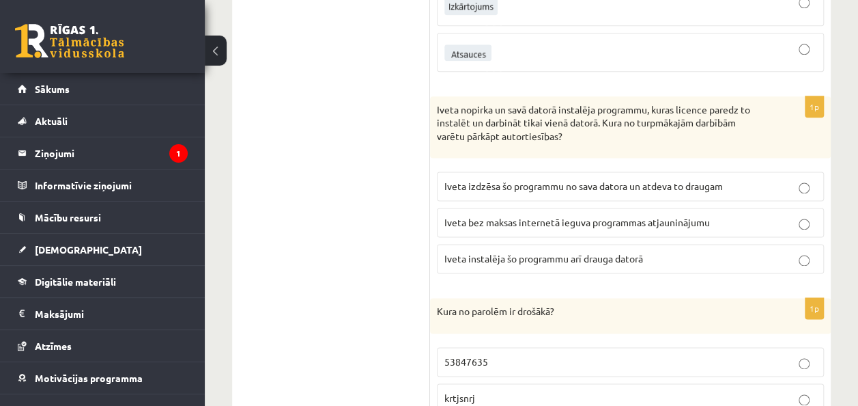
scroll to position [6008, 0]
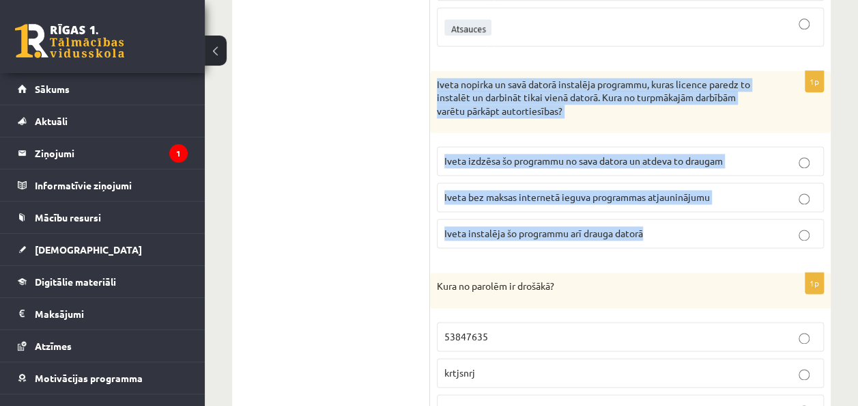
drag, startPoint x: 433, startPoint y: 51, endPoint x: 666, endPoint y: 221, distance: 288.4
click at [666, 221] on div "1p Iveta nopirka un savā datorā instalēja programmu, kuras licence paredz to in…" at bounding box center [630, 165] width 401 height 188
click at [729, 226] on p "Iveta instalēja šo programmu arī drauga datorā" at bounding box center [630, 233] width 372 height 14
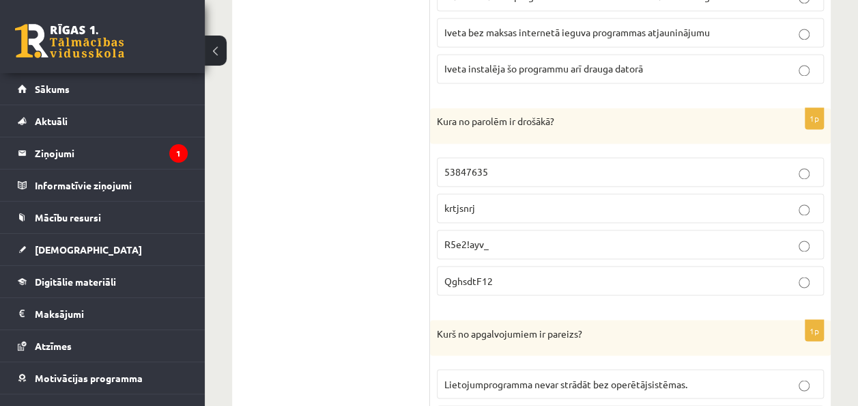
scroll to position [6213, 0]
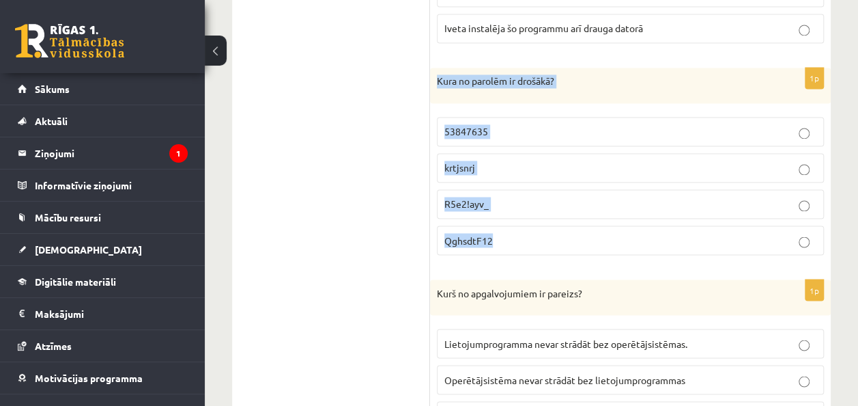
drag, startPoint x: 435, startPoint y: 45, endPoint x: 609, endPoint y: 216, distance: 243.8
click at [609, 216] on div "1p Kura no parolēm ir drošākā? 53847635 krtjsnrj R5e2!ayv_ QghsdtF12" at bounding box center [630, 167] width 401 height 198
click at [604, 197] on p "R5e2!ayv_" at bounding box center [630, 204] width 372 height 14
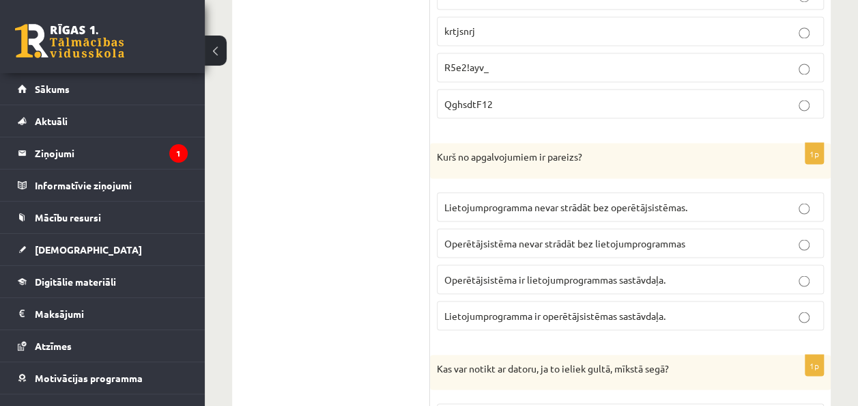
scroll to position [6417, 0]
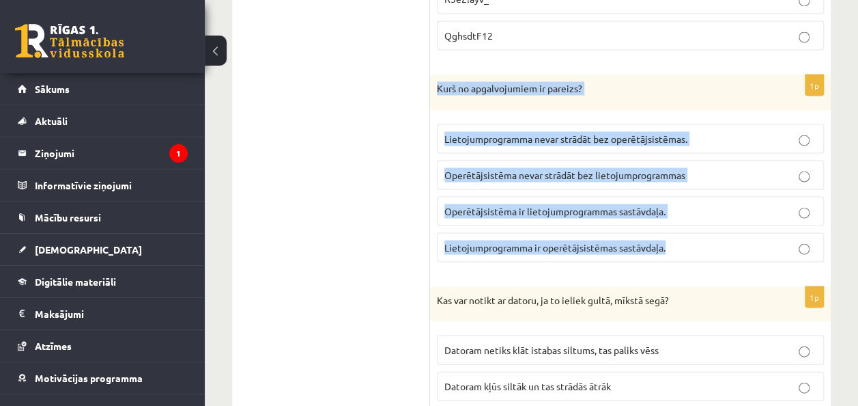
drag, startPoint x: 437, startPoint y: 51, endPoint x: 704, endPoint y: 209, distance: 310.4
click at [704, 209] on div "1p Kurš no apgalvojumiem ir pareizs? Lietojumprogramma nevar strādāt bez operēt…" at bounding box center [630, 173] width 401 height 198
click at [726, 124] on label "Lietojumprogramma nevar strādāt bez operētājsistēmas." at bounding box center [630, 138] width 387 height 29
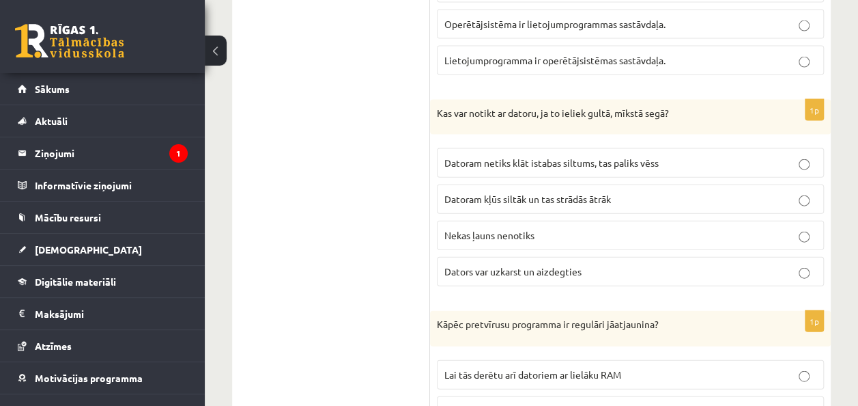
scroll to position [6622, 0]
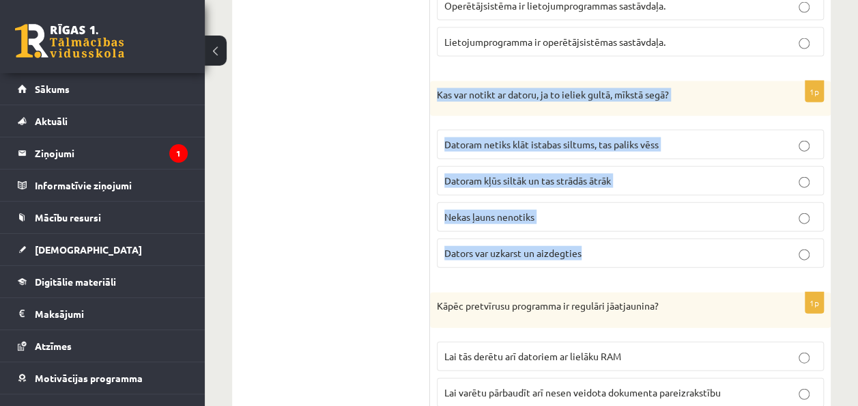
drag, startPoint x: 436, startPoint y: 54, endPoint x: 640, endPoint y: 216, distance: 260.4
click at [640, 216] on div "1p Kas var notikt ar datoru, ja to ieliek gultā, mīkstā segā? Datoram netiks kl…" at bounding box center [630, 180] width 401 height 198
click at [651, 246] on p "Dators var uzkarst un aizdegties" at bounding box center [630, 253] width 372 height 14
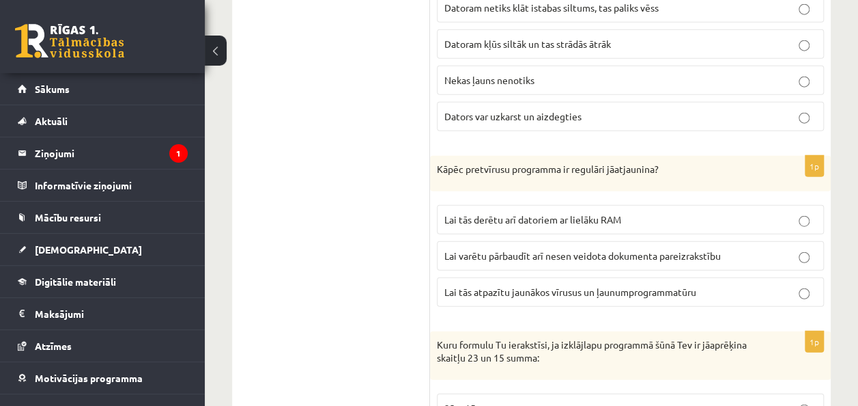
scroll to position [6827, 0]
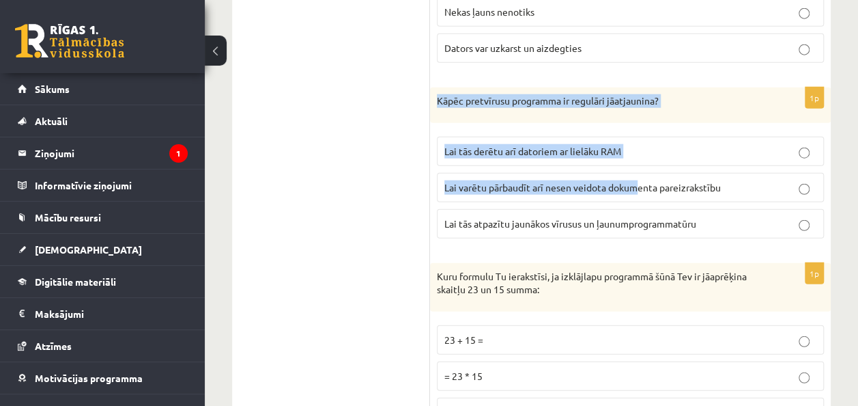
drag, startPoint x: 433, startPoint y: 55, endPoint x: 659, endPoint y: 168, distance: 253.1
click at [659, 168] on div "1p Kāpēc pretvīrusu programma ir regulāri jāatjaunina? Lai tās derētu arī dator…" at bounding box center [630, 168] width 401 height 162
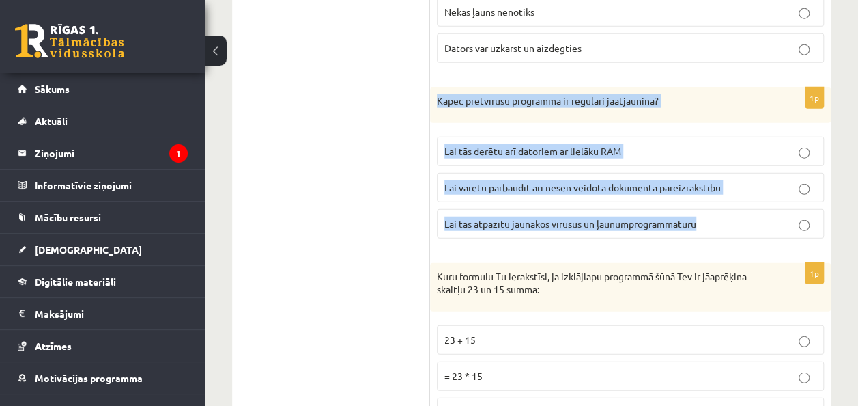
drag, startPoint x: 436, startPoint y: 57, endPoint x: 729, endPoint y: 178, distance: 317.5
click at [729, 178] on div "1p Kāpēc pretvīrusu programma ir regulāri jāatjaunina? Lai tās derētu arī dator…" at bounding box center [630, 168] width 401 height 162
click at [743, 216] on p "Lai tās atpazītu jaunākos vīrusus un ļaunumprogrammatūru" at bounding box center [630, 223] width 372 height 14
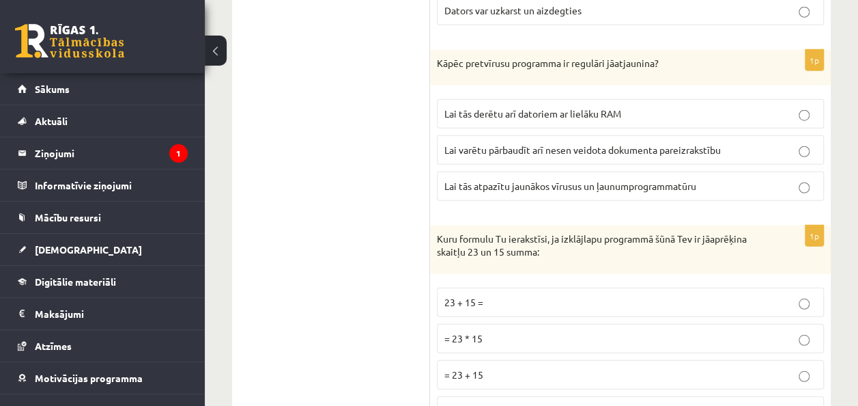
scroll to position [6894, 0]
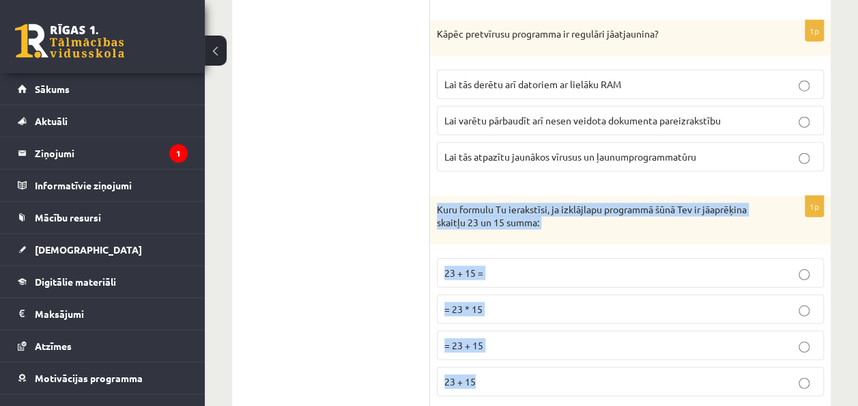
drag, startPoint x: 436, startPoint y: 165, endPoint x: 597, endPoint y: 332, distance: 231.7
click at [597, 332] on div "1p Kuru formulu Tu ierakstīsi, ja izklājlapu programmā šūnā Tev ir jāaprēķina s…" at bounding box center [630, 301] width 401 height 211
click at [538, 338] on p "= 23 + 15" at bounding box center [630, 345] width 372 height 14
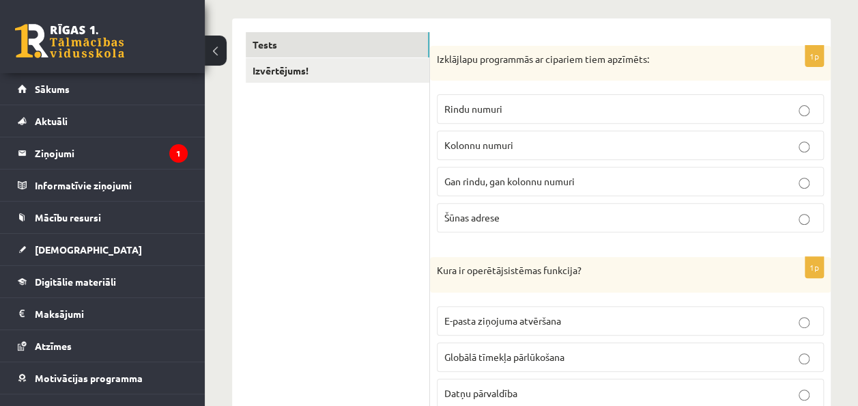
scroll to position [0, 0]
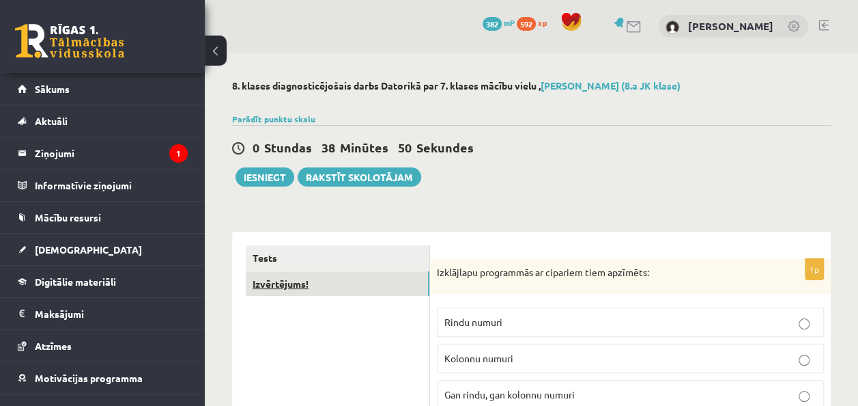
click at [332, 285] on link "Izvērtējums!" at bounding box center [338, 283] width 184 height 25
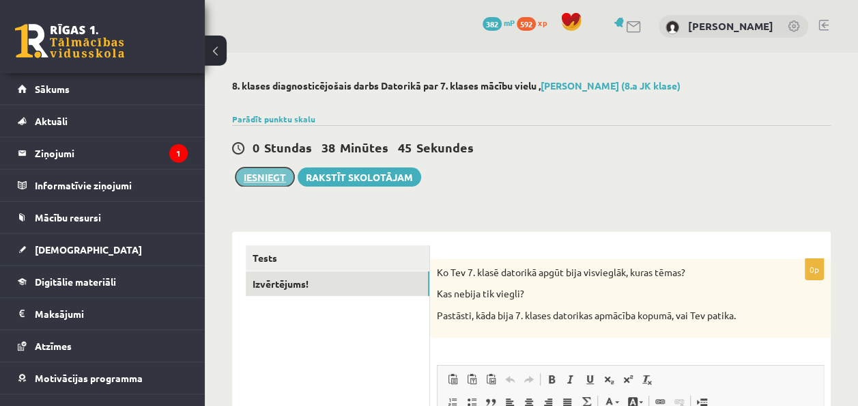
click at [265, 168] on button "Iesniegt" at bounding box center [265, 176] width 59 height 19
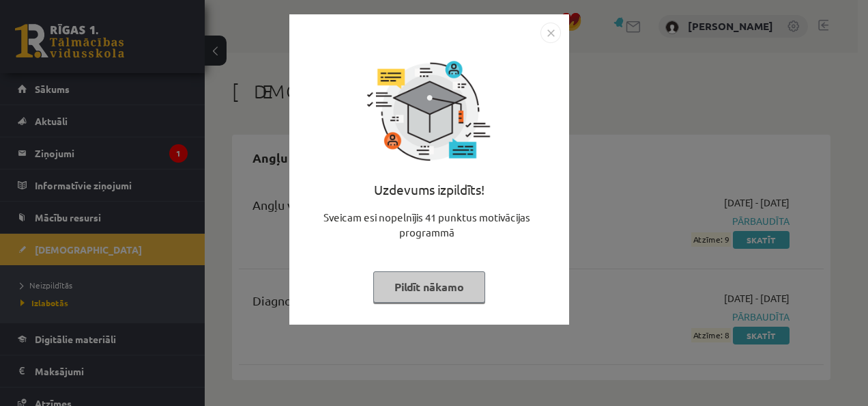
click at [451, 283] on button "Pildīt nākamo" at bounding box center [429, 286] width 112 height 31
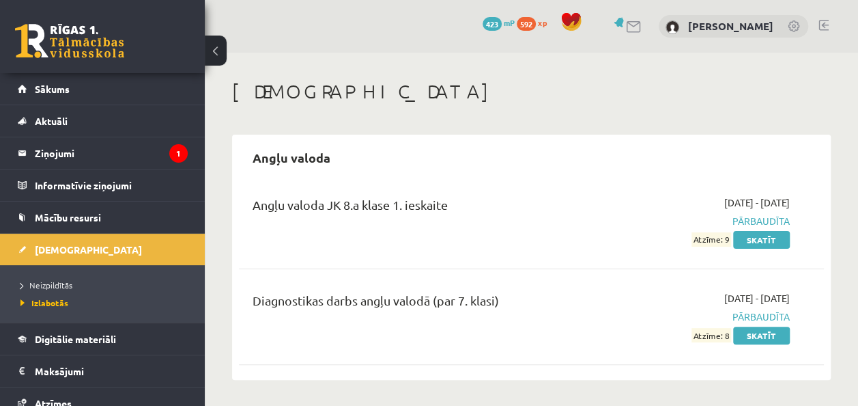
scroll to position [137, 0]
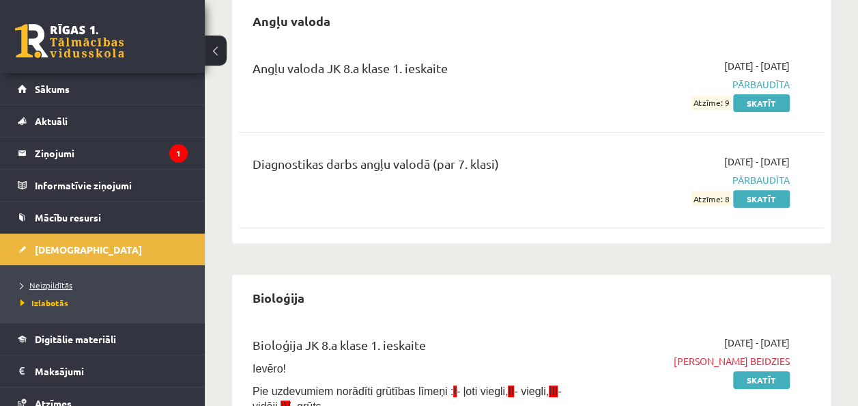
click at [120, 283] on link "Neizpildītās" at bounding box center [105, 285] width 171 height 12
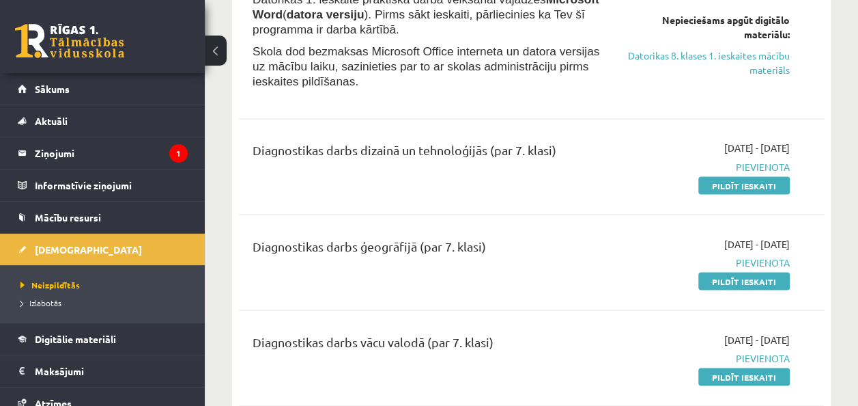
scroll to position [1161, 0]
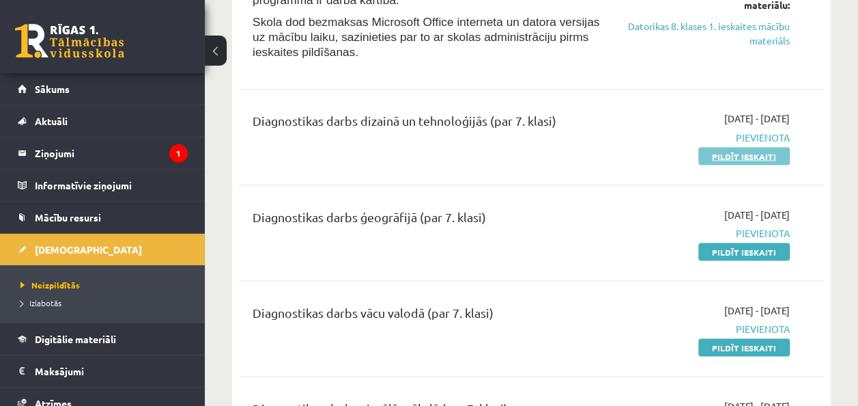
click at [736, 149] on link "Pildīt ieskaiti" at bounding box center [743, 156] width 91 height 18
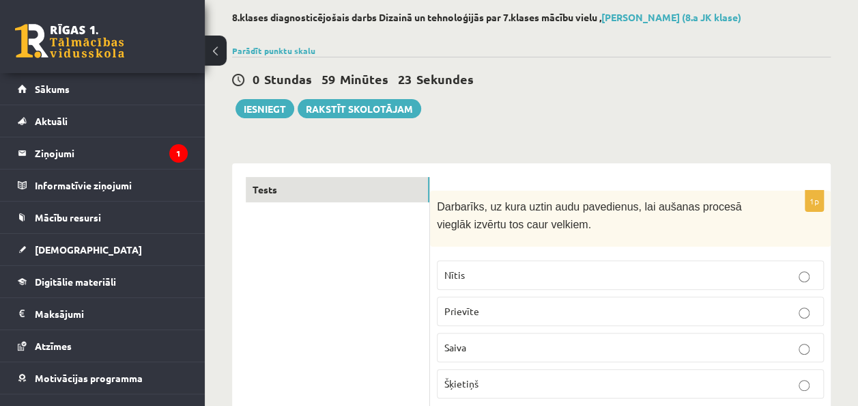
scroll to position [137, 0]
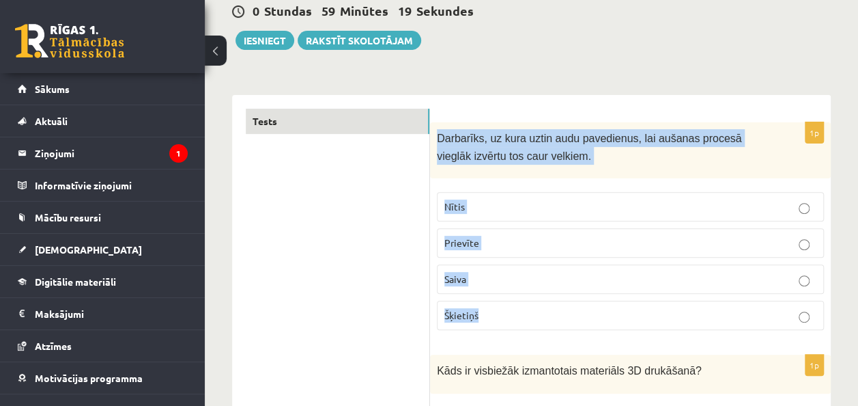
drag, startPoint x: 436, startPoint y: 134, endPoint x: 651, endPoint y: 309, distance: 277.6
click at [651, 309] on div "1p Darbarīks, uz kura uztin audu pavedienus, lai aušanas procesā vieglāk izvērt…" at bounding box center [630, 231] width 401 height 219
copy div "Darbarīks, uz kura uztin audu pavedienus, lai aušanas procesā vieglāk izvērtu t…"
click at [509, 238] on p "Prievīte" at bounding box center [630, 243] width 372 height 14
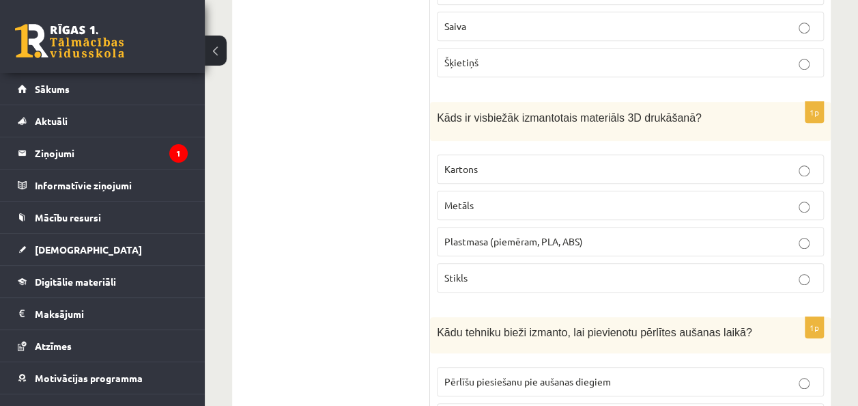
scroll to position [410, 0]
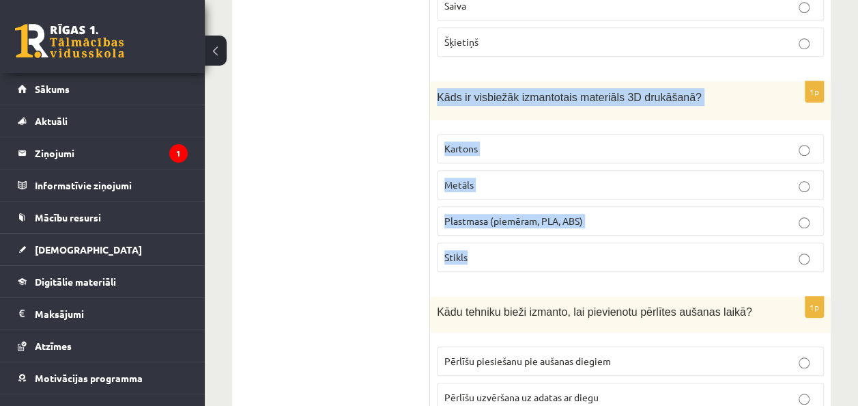
drag, startPoint x: 436, startPoint y: 86, endPoint x: 544, endPoint y: 264, distance: 207.7
click at [544, 264] on div "1p Kāds ir visbiežāk izmantotais materiāls 3D drukāšanā? Kartons Metāls Plastma…" at bounding box center [630, 181] width 401 height 201
copy div "Kāds ir visbiežāk izmantotais materiāls 3D drukāšanā? Kartons Metāls Plastmasa …"
click at [609, 214] on p "Plastmasa (piemēram, PLA, ABS)" at bounding box center [630, 221] width 372 height 14
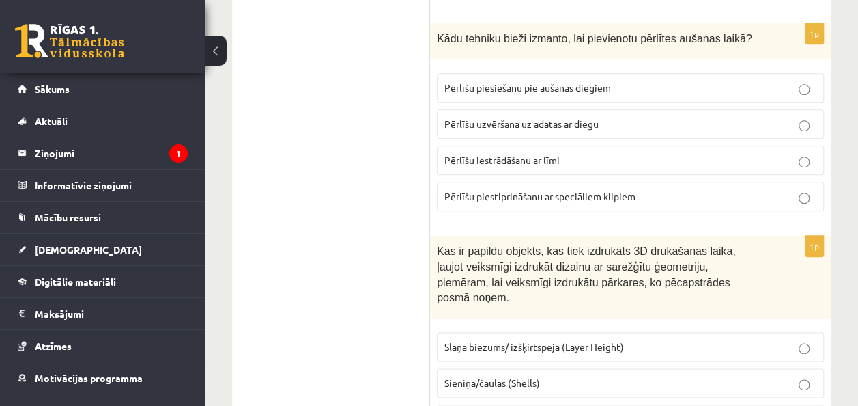
scroll to position [614, 0]
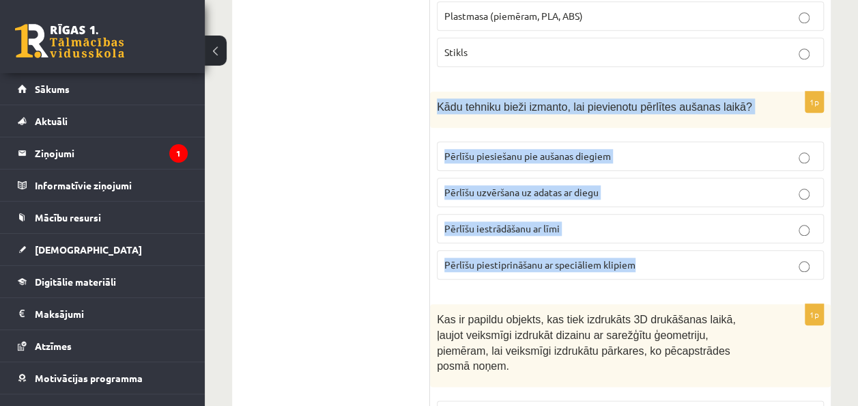
drag, startPoint x: 433, startPoint y: 94, endPoint x: 654, endPoint y: 249, distance: 270.5
click at [654, 249] on div "1p Kādu tehniku bieži izmanto, lai pievienotu pērlītes aušanas laikā? Pērlīšu p…" at bounding box center [630, 190] width 401 height 199
copy div "Kādu tehniku bieži izmanto, lai pievienotu pērlītes aušanas laikā? Pērlīšu pies…"
click at [627, 178] on label "Pērlīšu uzvēršana uz adatas ar diegu" at bounding box center [630, 192] width 387 height 29
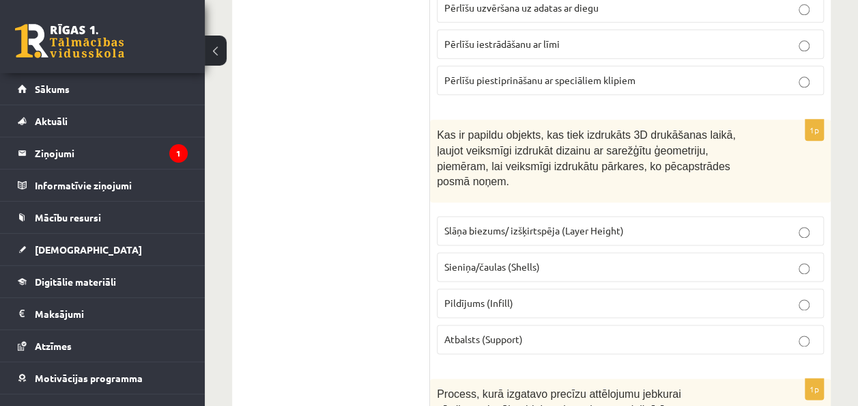
scroll to position [819, 0]
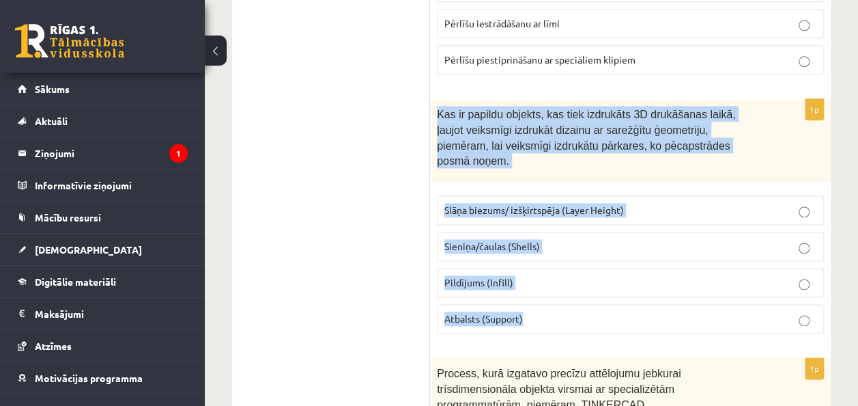
drag, startPoint x: 437, startPoint y: 101, endPoint x: 630, endPoint y: 281, distance: 263.8
click at [630, 281] on div "1p Kas ir papildu objekts, kas tiek izdrukāts 3D drukāšanas laikā, ļaujot veiks…" at bounding box center [630, 221] width 401 height 245
copy div "Kas ir papildu objekts, kas tiek izdrukāts 3D drukāšanas laikā, ļaujot veiksmīg…"
click at [642, 311] on p "Atbalsts (Support)" at bounding box center [630, 318] width 372 height 14
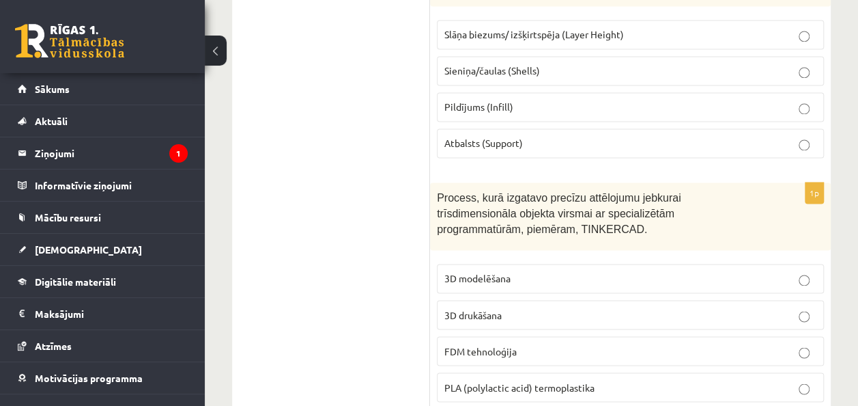
scroll to position [1024, 0]
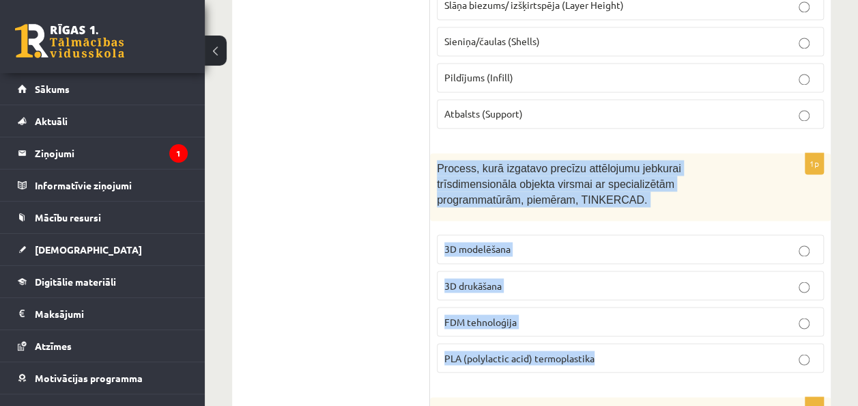
drag, startPoint x: 435, startPoint y: 135, endPoint x: 649, endPoint y: 317, distance: 280.9
click at [649, 317] on div "1p Process, kurā izgatavo precīzu attēlojumu jebkurai trīsdimensionāla objekta …" at bounding box center [630, 267] width 401 height 229
copy div "Process, kurā izgatavo precīzu attēlojumu jebkurai trīsdimensionāla objekta vir…"
click at [548, 242] on p "3D modelēšana" at bounding box center [630, 249] width 372 height 14
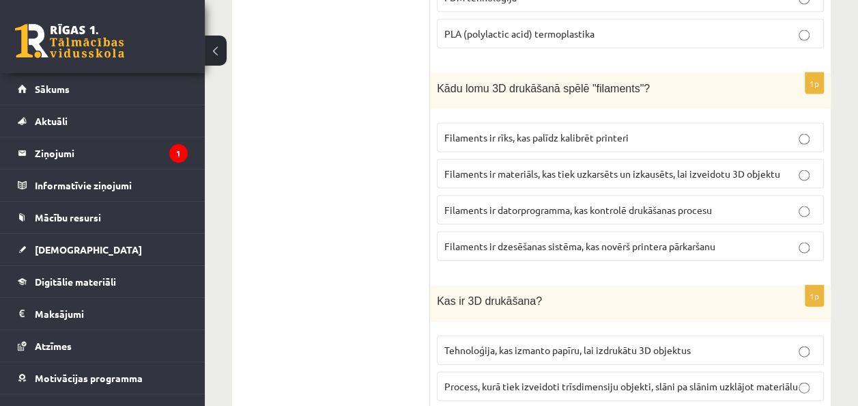
scroll to position [1365, 0]
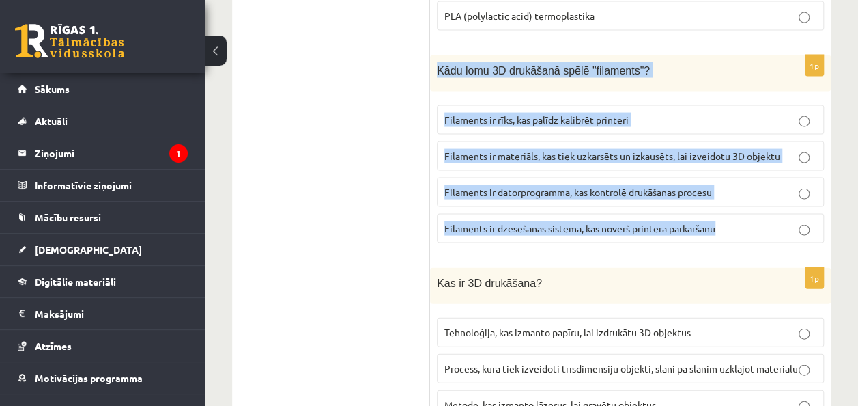
drag, startPoint x: 434, startPoint y: 36, endPoint x: 728, endPoint y: 198, distance: 336.1
click at [728, 198] on div "1p Kādu lomu 3D drukāšanā spēlē "filaments"? Filaments ir rīks, kas palīdz kali…" at bounding box center [630, 154] width 401 height 199
copy div "Kādu lomu 3D drukāšanā spēlē "filaments"? Filaments ir rīks, kas palīdz kalibrē…"
click at [810, 149] on p "Filaments ir materiāls, kas tiek uzkarsēts un izkausēts, lai izveidotu 3D objek…" at bounding box center [630, 156] width 372 height 14
click at [162, 251] on link "[DEMOGRAPHIC_DATA]" at bounding box center [103, 248] width 170 height 31
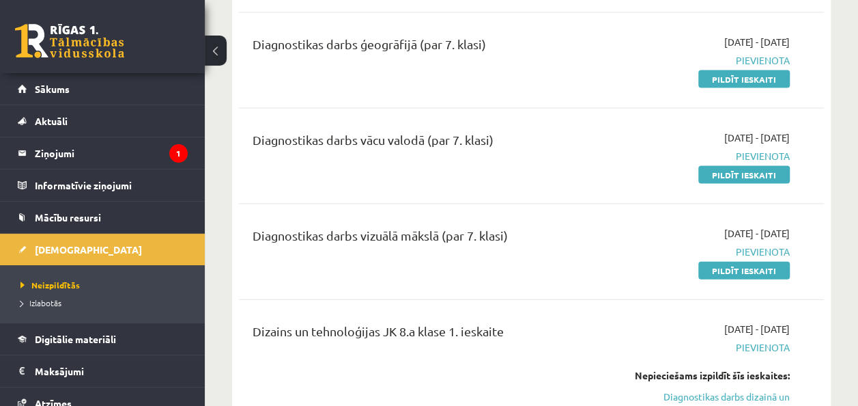
click at [167, 276] on li "Neizpildītās" at bounding box center [105, 285] width 171 height 18
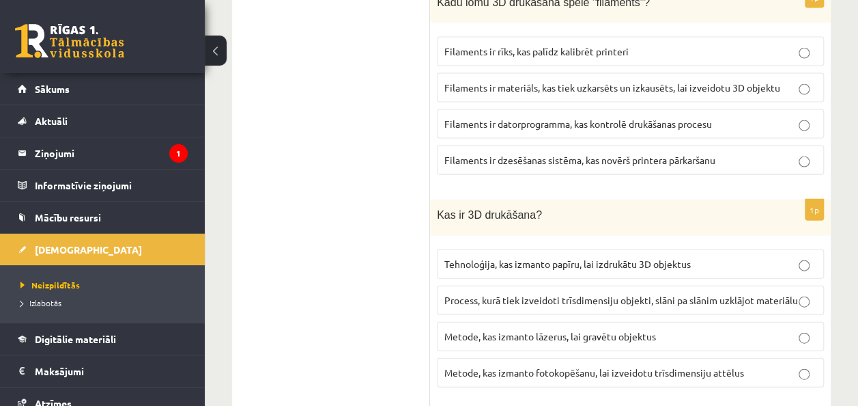
scroll to position [1502, 0]
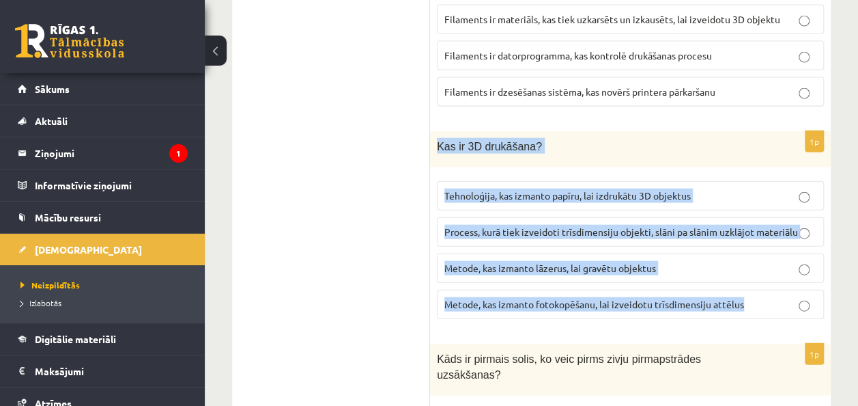
drag, startPoint x: 434, startPoint y: 113, endPoint x: 771, endPoint y: 268, distance: 371.8
click at [771, 268] on div "1p Kas ir 3D drukāšana? Tehnoloģija, kas izmanto papīru, lai izdrukātu 3D objek…" at bounding box center [630, 230] width 401 height 199
drag, startPoint x: 771, startPoint y: 268, endPoint x: 747, endPoint y: 270, distance: 24.7
copy div "Kas ir 3D drukāšana? Tehnoloģija, kas izmanto papīru, lai izdrukātu 3D objektus…"
click at [805, 225] on p "Process, kurā tiek izveidoti trīsdimensiju objekti, slāni pa slānim uzklājot ma…" at bounding box center [630, 232] width 372 height 14
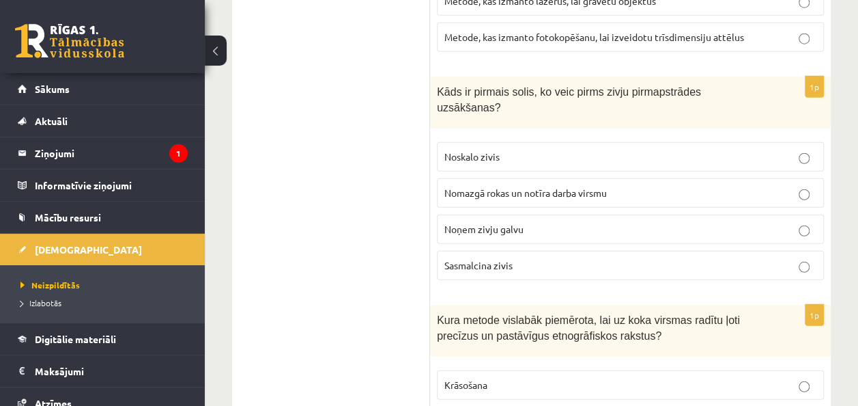
scroll to position [1775, 0]
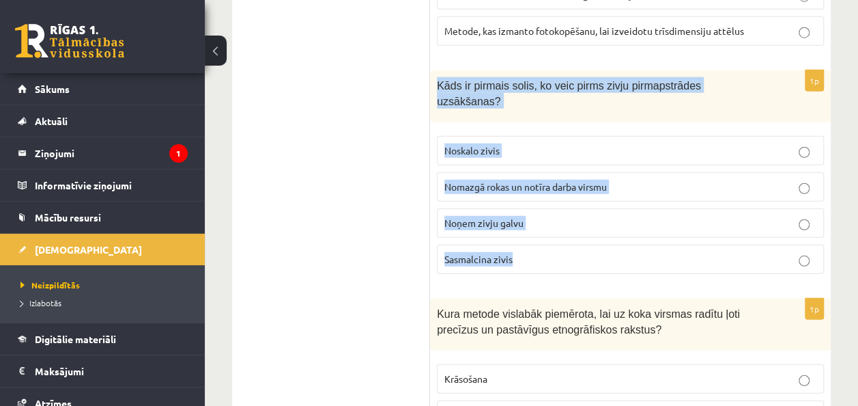
drag, startPoint x: 434, startPoint y: 50, endPoint x: 573, endPoint y: 205, distance: 208.4
click at [573, 205] on div "1p Kāds ir pirmais solis, ko veic pirms zivju pirmapstrādes uzsākšanas? Noskalo…" at bounding box center [630, 177] width 401 height 214
copy div "Kāds ir pirmais solis, ko veic pirms zivju pirmapstrādes uzsākšanas? Noskalo zi…"
click at [618, 180] on p "Nomazgā rokas un notīra darba virsmu" at bounding box center [630, 187] width 372 height 14
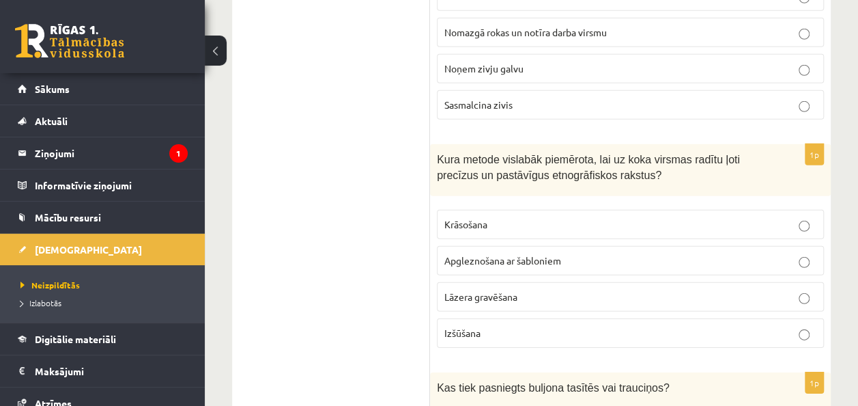
scroll to position [1980, 0]
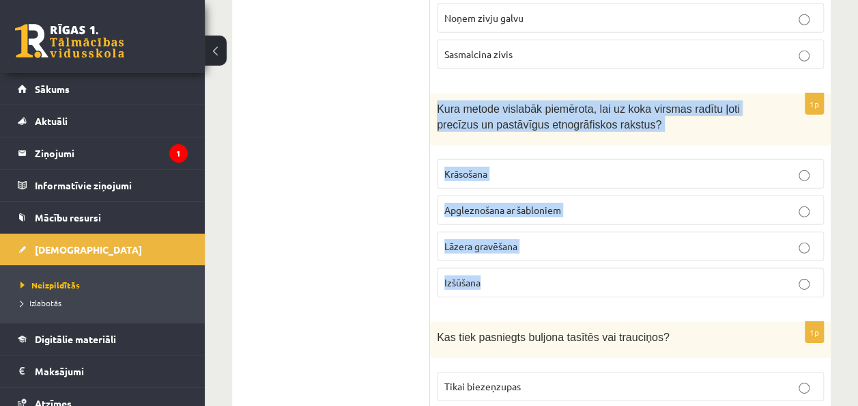
drag, startPoint x: 434, startPoint y: 53, endPoint x: 576, endPoint y: 231, distance: 227.8
click at [576, 231] on div "1p Kura metode vislabāk piemērota, lai uz koka virsmas radītu ļoti precīzus un …" at bounding box center [630, 201] width 401 height 214
copy div "Kura metode vislabāk piemērota, lai uz koka virsmas radītu ļoti precīzus un pas…"
click at [562, 239] on p "Lāzera gravēšana" at bounding box center [630, 246] width 372 height 14
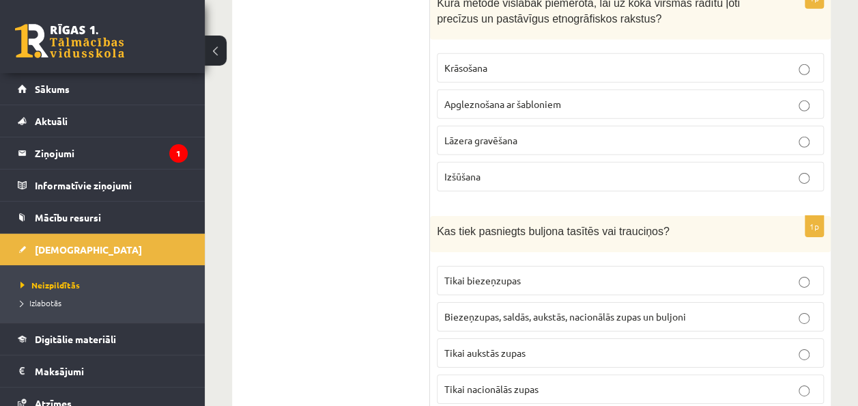
scroll to position [2116, 0]
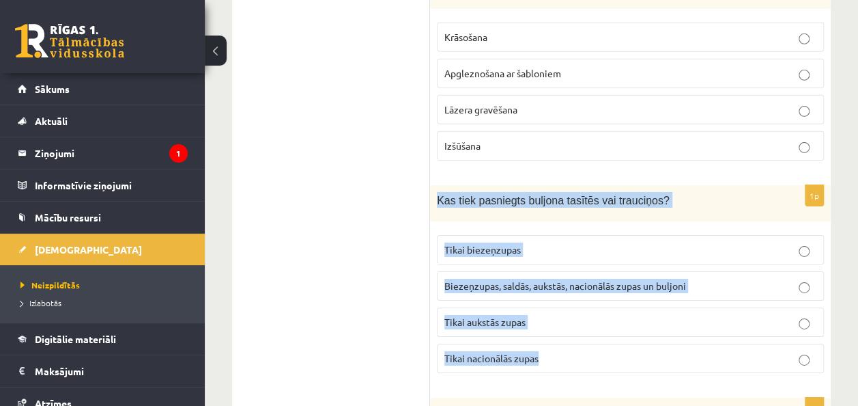
drag, startPoint x: 436, startPoint y: 142, endPoint x: 595, endPoint y: 309, distance: 230.8
click at [595, 309] on div "1p Kas tiek pasniegts buljona tasītēs vai trauciņos? Tikai biezeņzupas Biezeņzu…" at bounding box center [630, 284] width 401 height 199
copy div "Kas tiek pasniegts buljona tasītēs vai trauciņos? Tikai biezeņzupas Biezeņzupas…"
click at [733, 271] on label "Biezeņzupas, saldās, aukstās, nacionālās zupas un buljoni" at bounding box center [630, 285] width 387 height 29
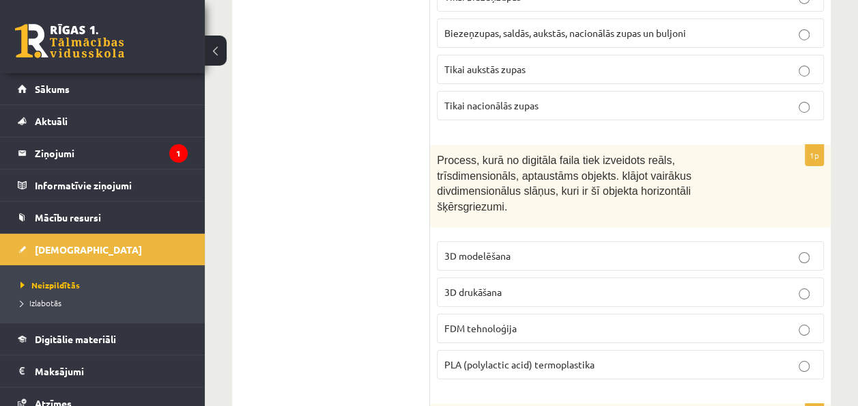
scroll to position [2389, 0]
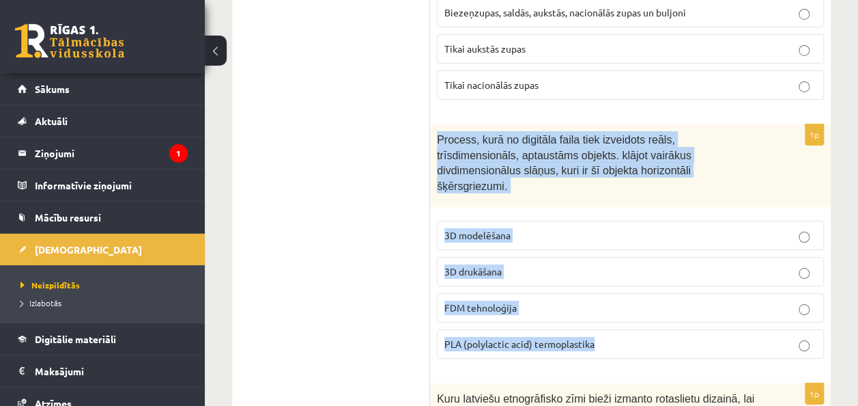
drag, startPoint x: 434, startPoint y: 79, endPoint x: 609, endPoint y: 265, distance: 255.0
click at [609, 265] on div "1p Process, kurā no digitāla faila tiek izveidots reāls, trīsdimensionāls, apta…" at bounding box center [630, 246] width 401 height 245
click at [526, 257] on label "3D drukāšana" at bounding box center [630, 271] width 387 height 29
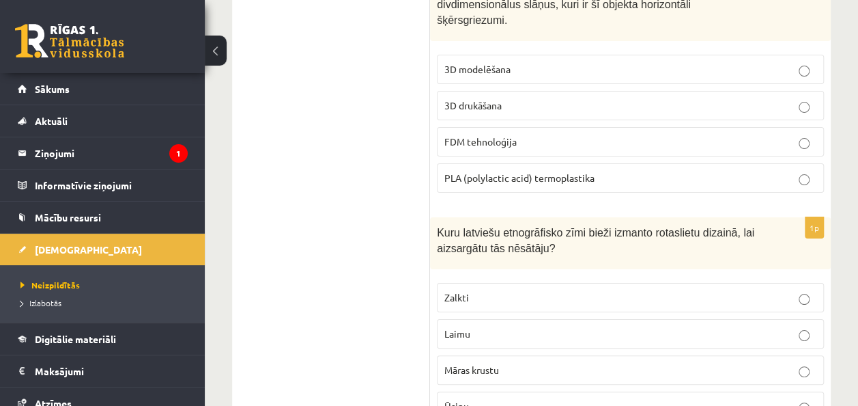
scroll to position [2594, 0]
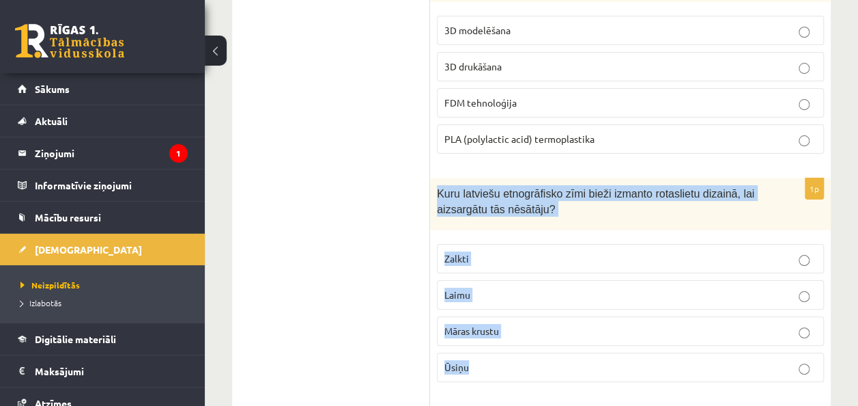
drag, startPoint x: 436, startPoint y: 116, endPoint x: 542, endPoint y: 304, distance: 216.4
click at [542, 304] on div "1p Kuru latviešu etnogrāfisko zīmi bieži izmanto rotaslietu dizainā, lai aizsar…" at bounding box center [630, 285] width 401 height 214
click at [560, 324] on p "Māras krustu" at bounding box center [630, 331] width 372 height 14
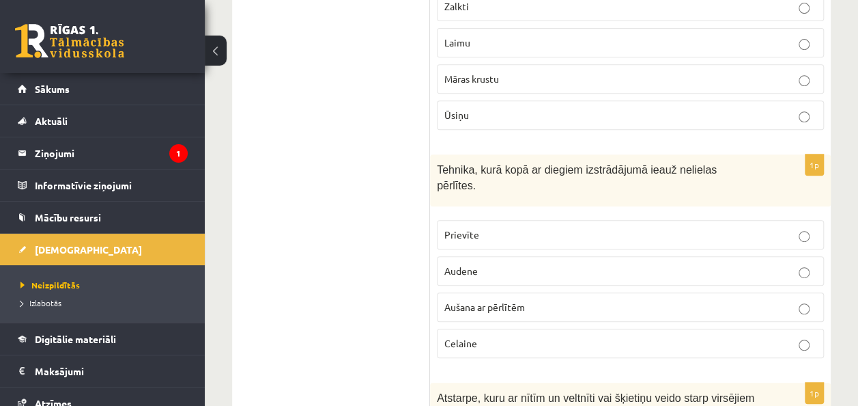
scroll to position [2867, 0]
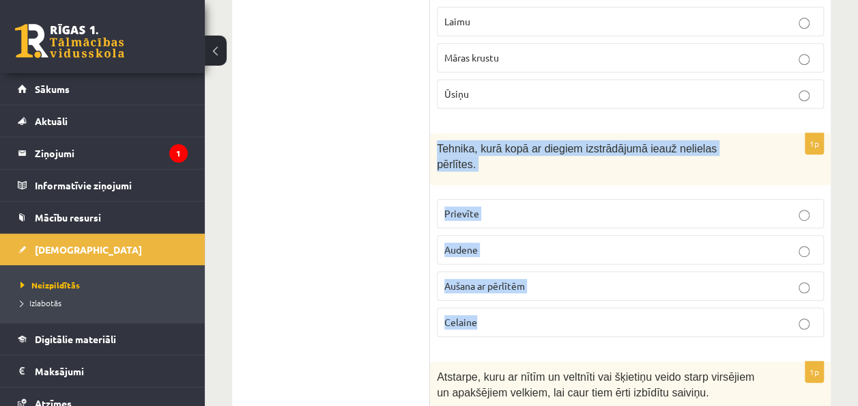
drag, startPoint x: 434, startPoint y: 68, endPoint x: 572, endPoint y: 238, distance: 218.4
click at [572, 238] on div "1p Tehnika, kurā kopā ar diegiem izstrādājumā ieauž nelielas pērlītes. Prievīte…" at bounding box center [630, 240] width 401 height 214
click at [545, 279] on p "Aušana ar pērlītēm" at bounding box center [630, 286] width 372 height 14
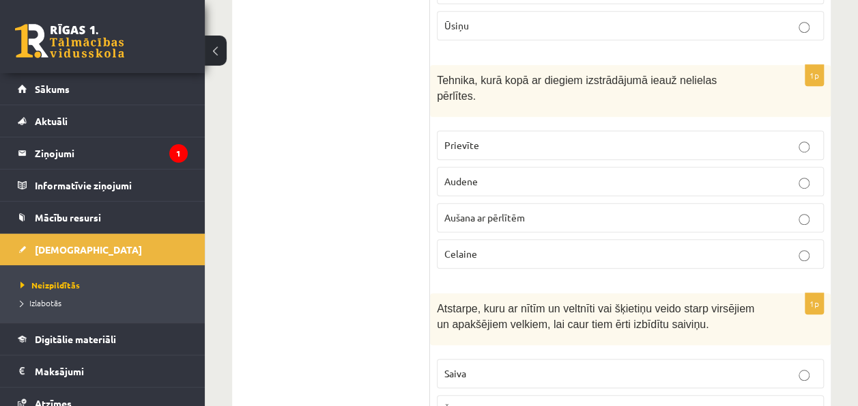
scroll to position [3004, 0]
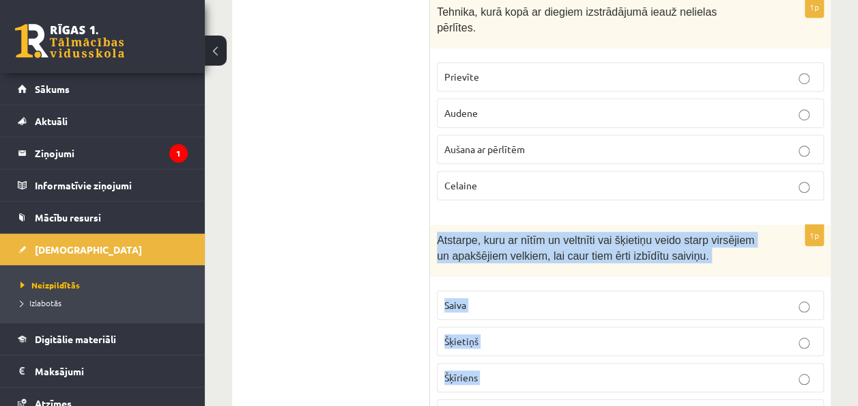
drag, startPoint x: 437, startPoint y: 142, endPoint x: 536, endPoint y: 317, distance: 201.5
click at [536, 317] on div "1p Atstarpe, kuru ar nītīm un veltnīti vai šķietiņu veido starp virsējiem un ap…" at bounding box center [630, 332] width 401 height 214
drag, startPoint x: 536, startPoint y: 317, endPoint x: 544, endPoint y: 316, distance: 8.3
click at [531, 370] on p "Šķīriens" at bounding box center [630, 377] width 372 height 14
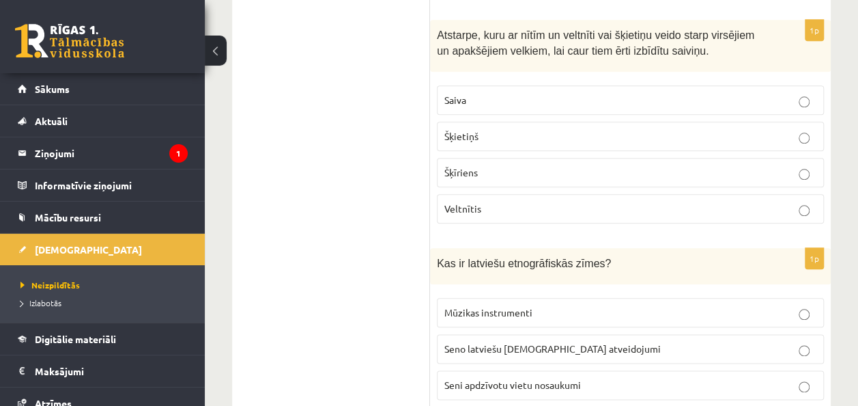
scroll to position [3277, 0]
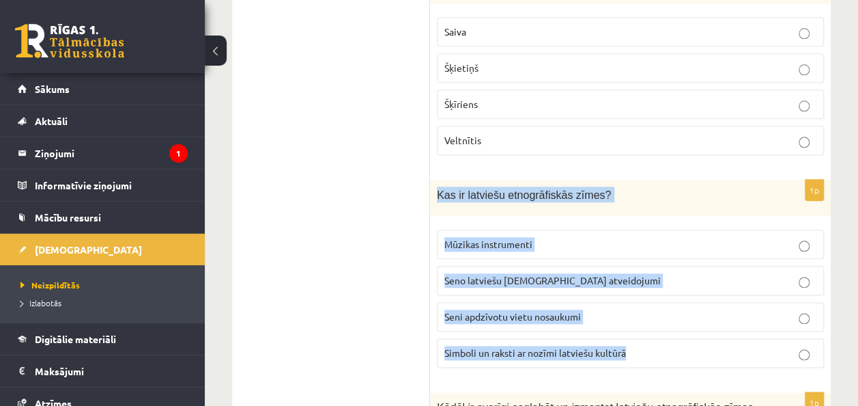
drag, startPoint x: 436, startPoint y: 96, endPoint x: 659, endPoint y: 253, distance: 273.5
click at [659, 253] on div "1p Kas ir latviešu etnogrāfiskās zīmes? Mūzikas instrumenti Seno latviešu dievu…" at bounding box center [630, 279] width 401 height 199
click at [675, 345] on p "Simboli un raksti ar nozīmi latviešu kultūrā" at bounding box center [630, 352] width 372 height 14
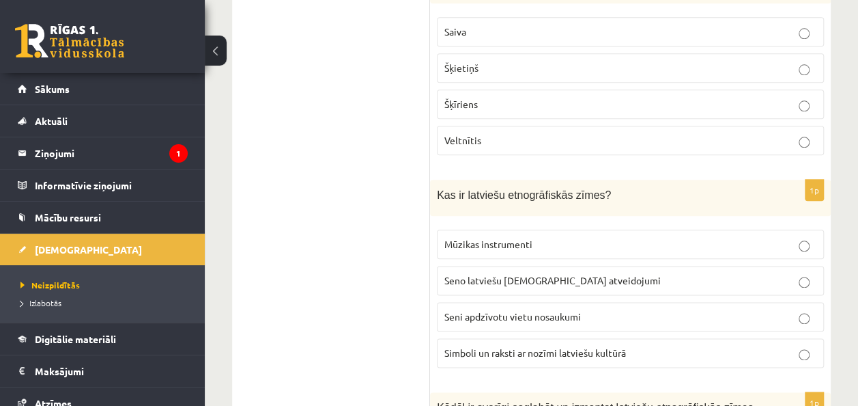
click at [412, 267] on ul "Tests" at bounding box center [338, 337] width 184 height 6738
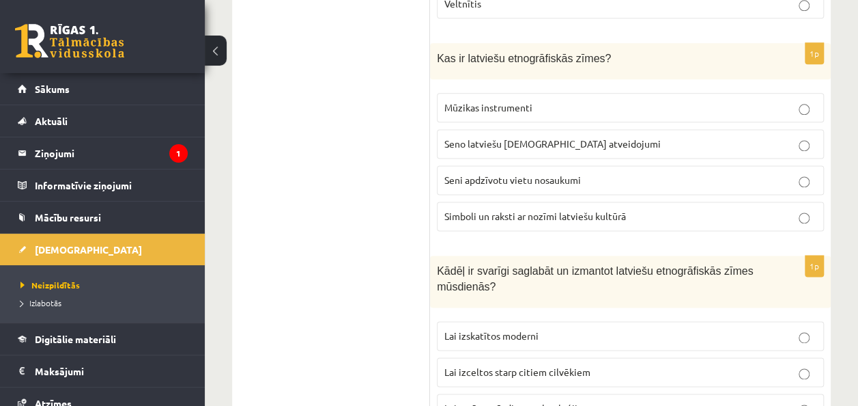
scroll to position [3482, 0]
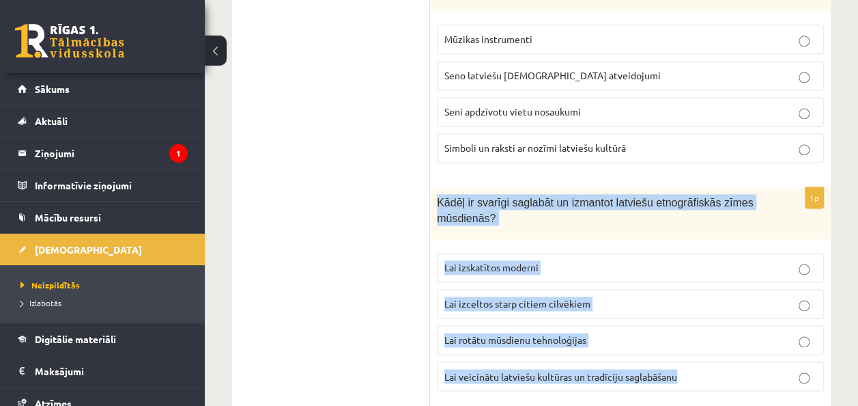
drag, startPoint x: 434, startPoint y: 100, endPoint x: 692, endPoint y: 278, distance: 314.2
click at [692, 278] on div "1p Kādēļ ir svarīgi saglabāt un izmantot latviešu etnogrāfiskās zīmes mūsdienās…" at bounding box center [630, 294] width 401 height 214
click at [702, 369] on p "Lai veicinātu latviešu kultūras un tradīciju saglabāšanu" at bounding box center [630, 376] width 372 height 14
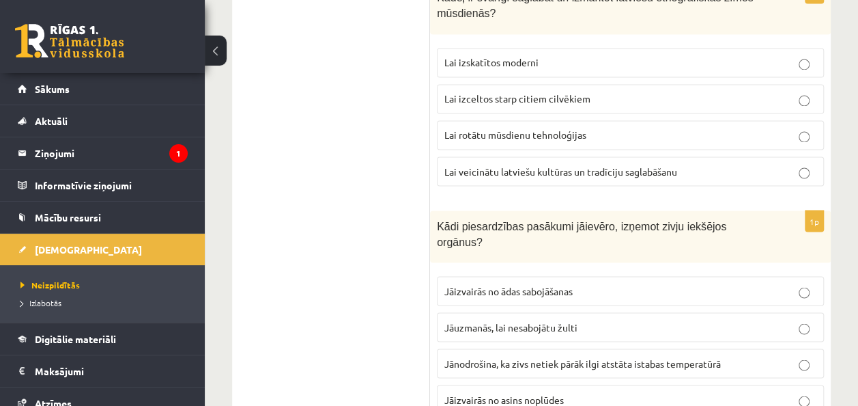
scroll to position [3755, 0]
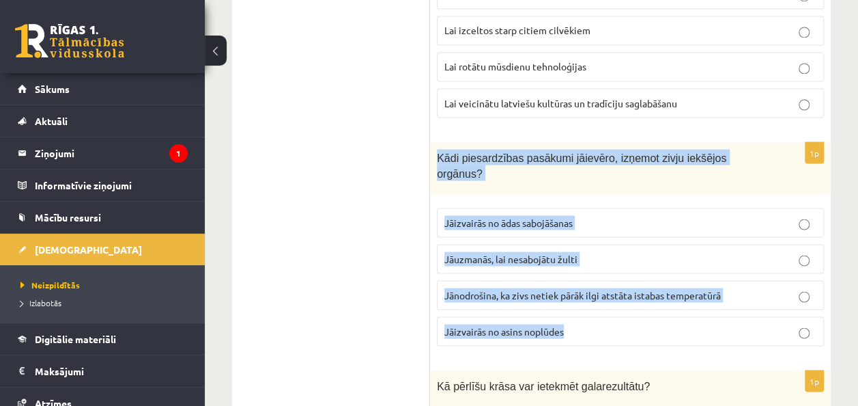
drag, startPoint x: 438, startPoint y: 53, endPoint x: 649, endPoint y: 225, distance: 272.3
click at [649, 225] on div "1p Kādi piesardzības pasākumi jāievēro, izņemot zivju iekšējos orgānus? Jāizvai…" at bounding box center [630, 249] width 401 height 214
click at [604, 244] on label "Jāuzmanās, lai nesabojātu žulti" at bounding box center [630, 258] width 387 height 29
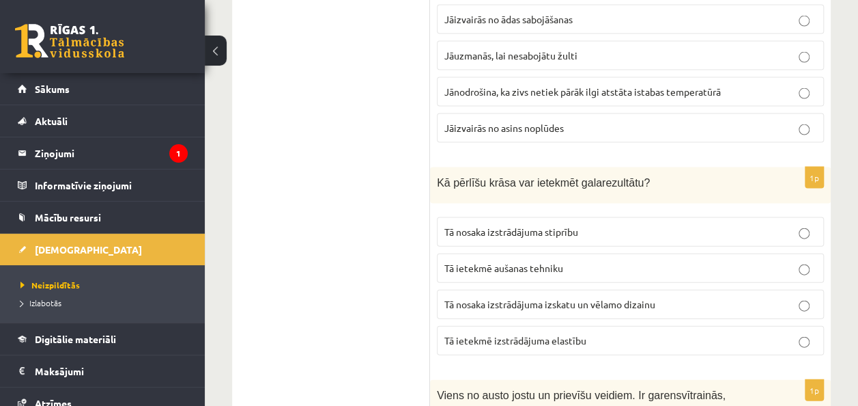
scroll to position [3960, 0]
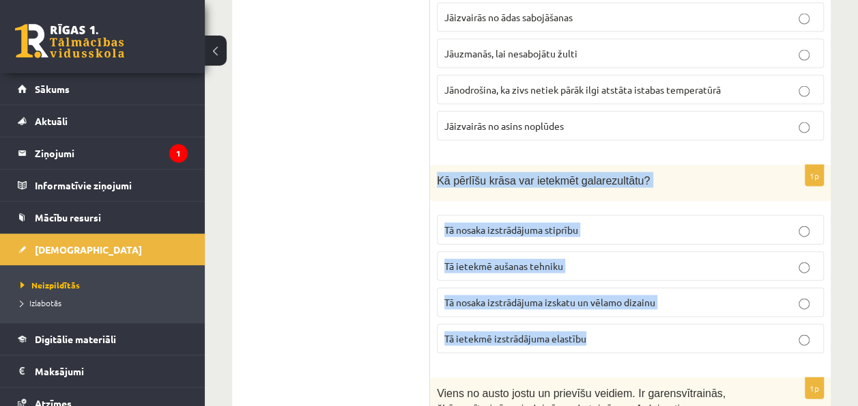
drag, startPoint x: 437, startPoint y: 62, endPoint x: 622, endPoint y: 235, distance: 253.1
click at [622, 235] on div "1p Kā pērlīšu krāsa var ietekmēt galarezultātu? Tā nosaka izstrādājuma stiprību…" at bounding box center [630, 264] width 401 height 199
click at [679, 295] on p "Tā nosaka izstrādājuma izskatu un vēlamo dizainu" at bounding box center [630, 302] width 372 height 14
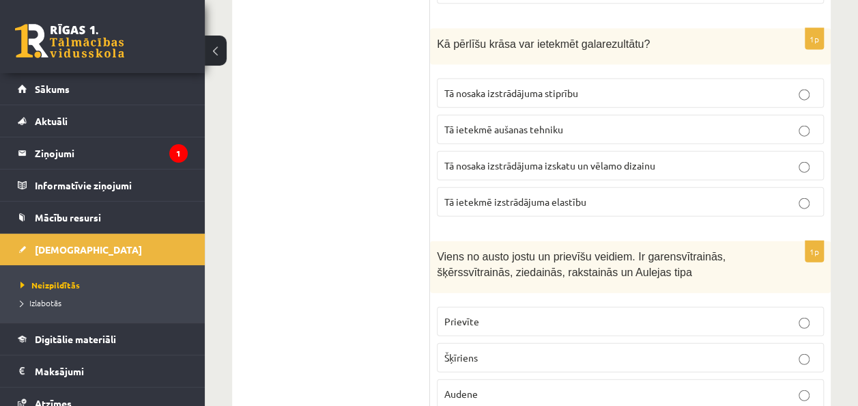
scroll to position [4164, 0]
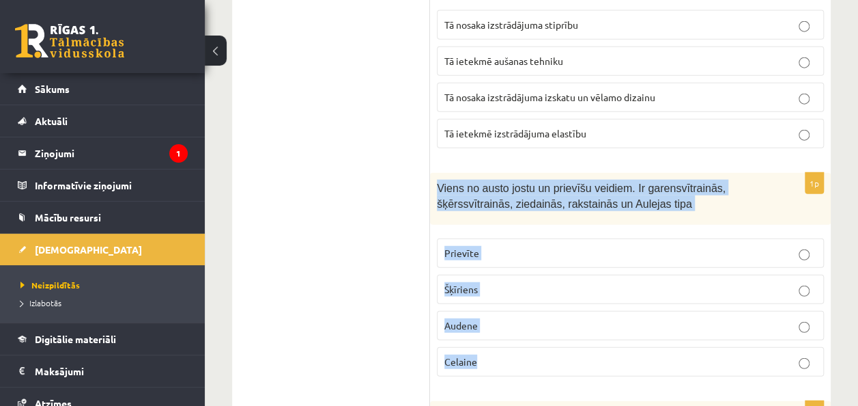
drag, startPoint x: 431, startPoint y: 63, endPoint x: 513, endPoint y: 232, distance: 187.2
click at [513, 232] on div "1p Viens no austo jostu un prievīšu veidiem. Ir garensvītrainās, šķērssvītrainā…" at bounding box center [630, 280] width 401 height 214
click at [595, 238] on label "Prievīte" at bounding box center [630, 252] width 387 height 29
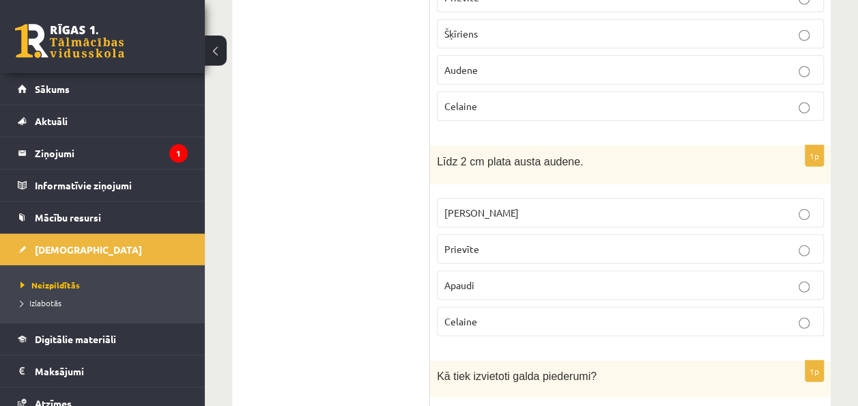
scroll to position [4438, 0]
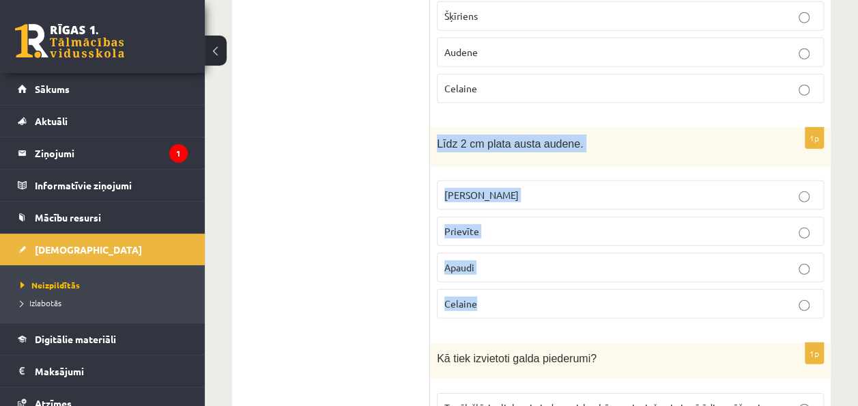
drag, startPoint x: 433, startPoint y: 16, endPoint x: 567, endPoint y: 176, distance: 208.4
click at [567, 176] on div "1p Līdz 2 cm plata austa audene. Josta Prievīte Apaudi Celaine" at bounding box center [630, 228] width 401 height 201
click at [557, 224] on p "Prievīte" at bounding box center [630, 231] width 372 height 14
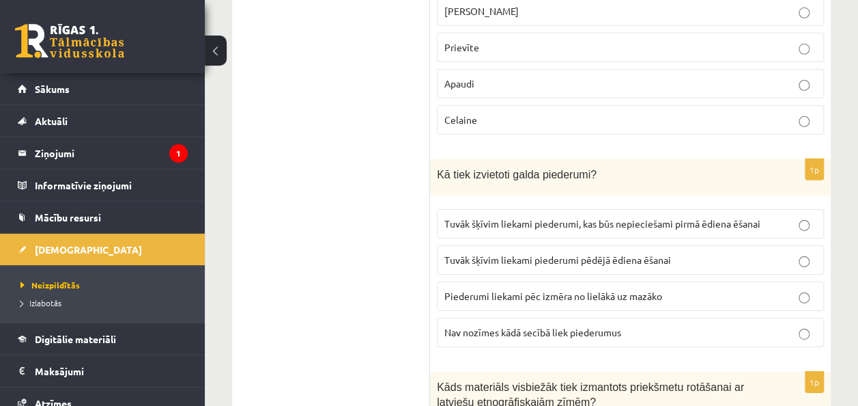
scroll to position [4642, 0]
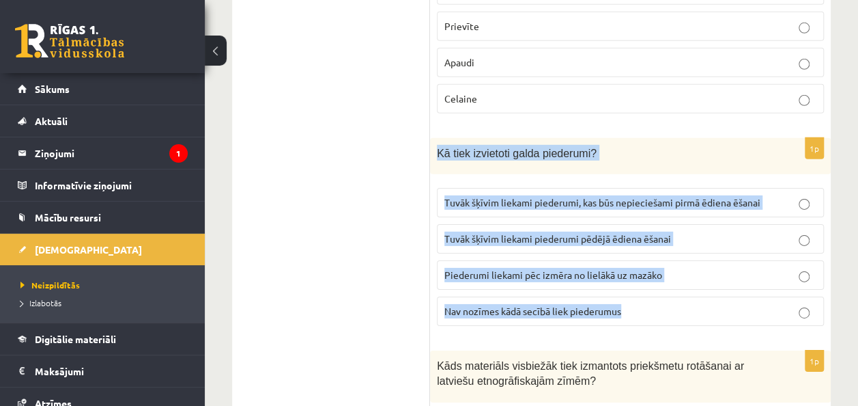
drag, startPoint x: 431, startPoint y: 29, endPoint x: 682, endPoint y: 186, distance: 296.6
click at [682, 186] on div "1p Kā tiek izvietoti galda piederumi? Tuvāk šķīvim liekami piederumi, kas būs n…" at bounding box center [630, 237] width 401 height 199
click at [791, 195] on p "Tuvāk šķīvim liekami piederumi, kas būs nepieciešami pirmā ēdiena ēšanai" at bounding box center [630, 202] width 372 height 14
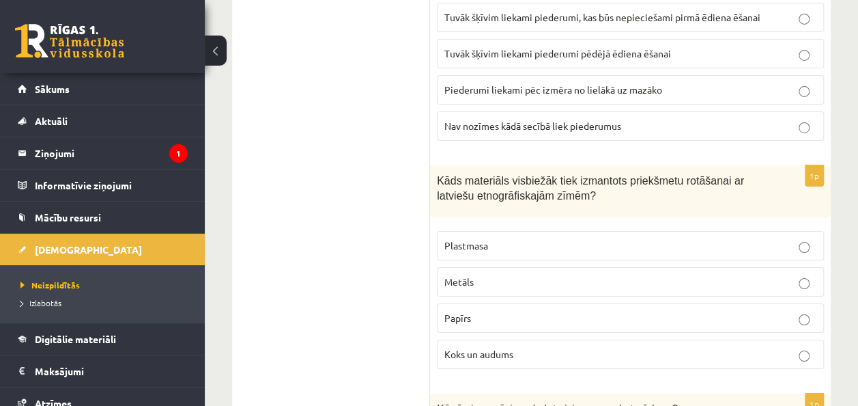
scroll to position [4847, 0]
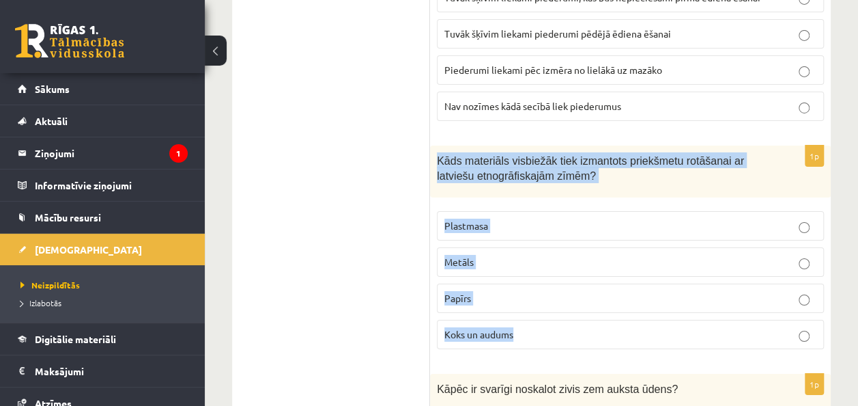
drag, startPoint x: 439, startPoint y: 33, endPoint x: 621, endPoint y: 209, distance: 253.0
click at [621, 209] on div "1p Kāds materiāls visbiežāk tiek izmantots priekšmetu rotāšanai ar latviešu etn…" at bounding box center [630, 252] width 401 height 214
click at [563, 327] on p "Koks un audums" at bounding box center [630, 334] width 372 height 14
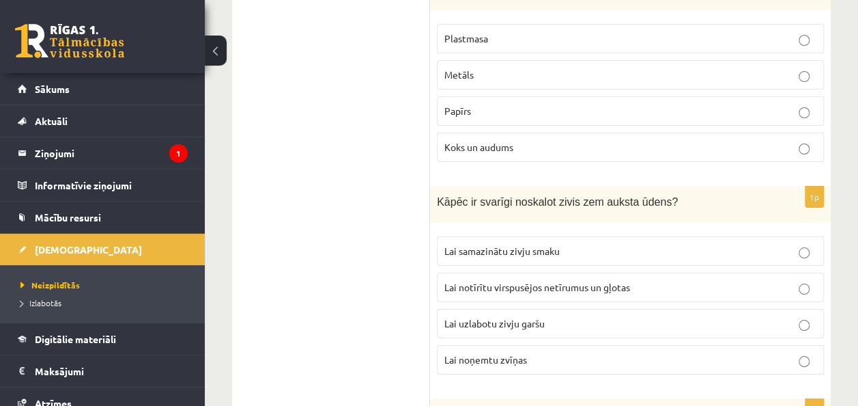
scroll to position [5052, 0]
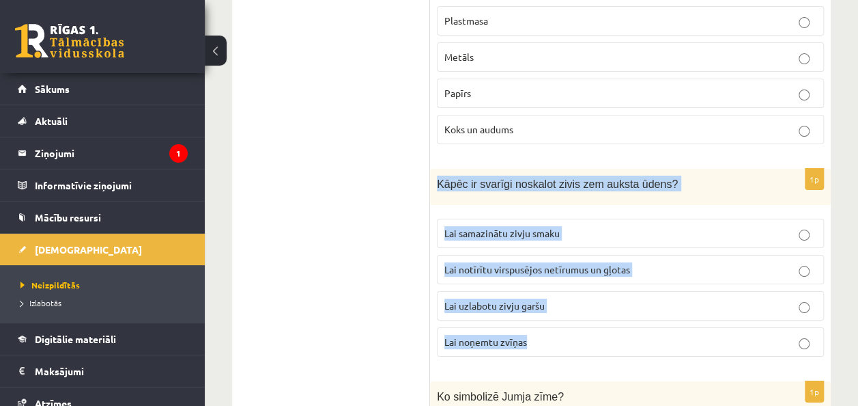
drag, startPoint x: 436, startPoint y: 51, endPoint x: 582, endPoint y: 210, distance: 215.5
click at [582, 210] on div "1p Kāpēc ir svarīgi noskalot zivis zem auksta ūdens? Lai samazinātu zivju smaku…" at bounding box center [630, 268] width 401 height 199
click at [650, 262] on p "Lai notīrītu virspusējos netīrumus un gļotas" at bounding box center [630, 269] width 372 height 14
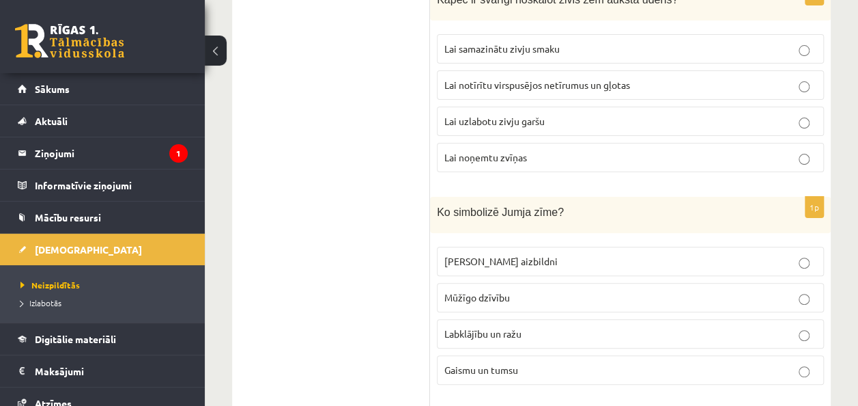
scroll to position [5257, 0]
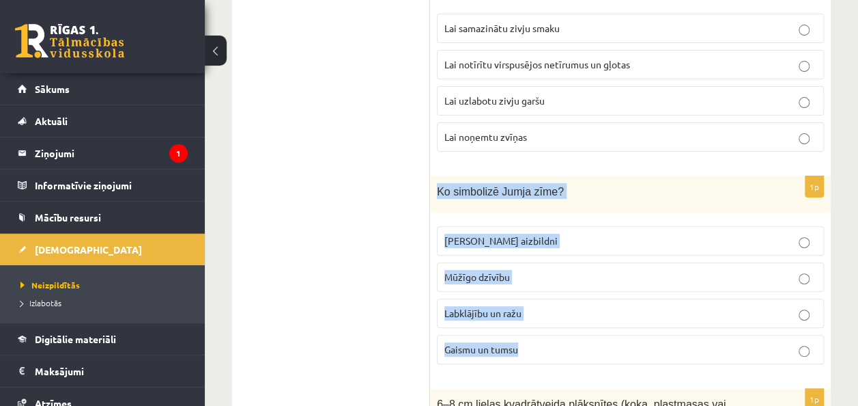
drag, startPoint x: 436, startPoint y: 59, endPoint x: 561, endPoint y: 212, distance: 197.4
click at [561, 212] on div "1p Ko simbolizē Jumja zīme? Zirgu aizbildni Mūžīgo dzīvību Labklājību un ražu G…" at bounding box center [630, 275] width 401 height 199
click at [556, 306] on p "Labklājību un ražu" at bounding box center [630, 313] width 372 height 14
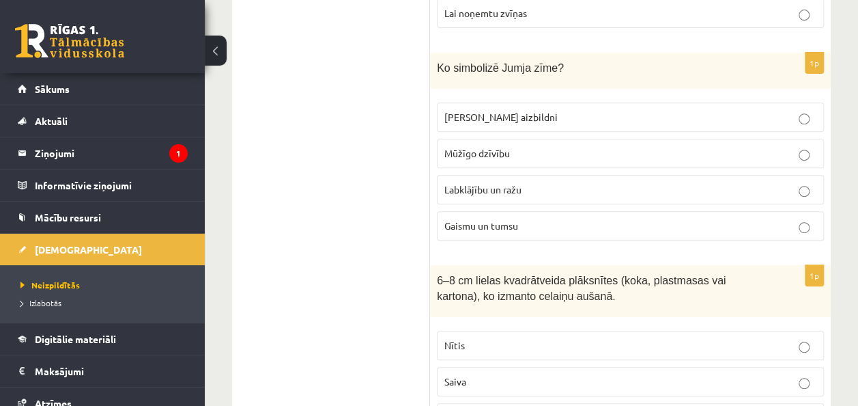
scroll to position [5393, 0]
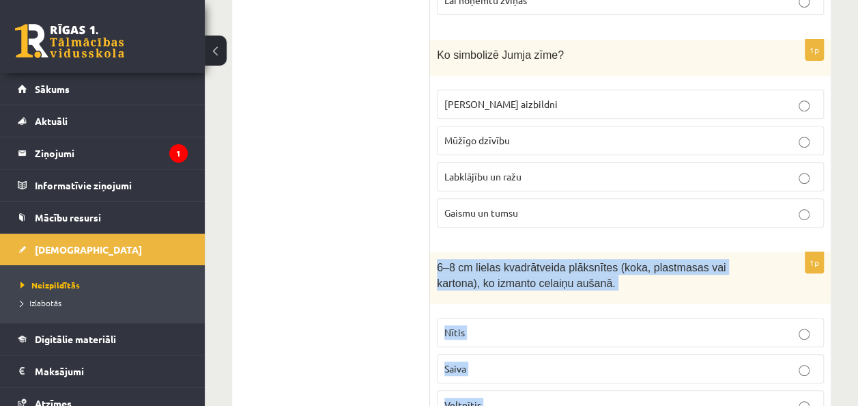
drag, startPoint x: 436, startPoint y: 134, endPoint x: 616, endPoint y: 309, distance: 251.1
click at [616, 309] on div "1p 6–8 cm lielas kvadrātveida plāksnītes (koka, plastmasas vai kartona), ko izm…" at bounding box center [630, 359] width 401 height 214
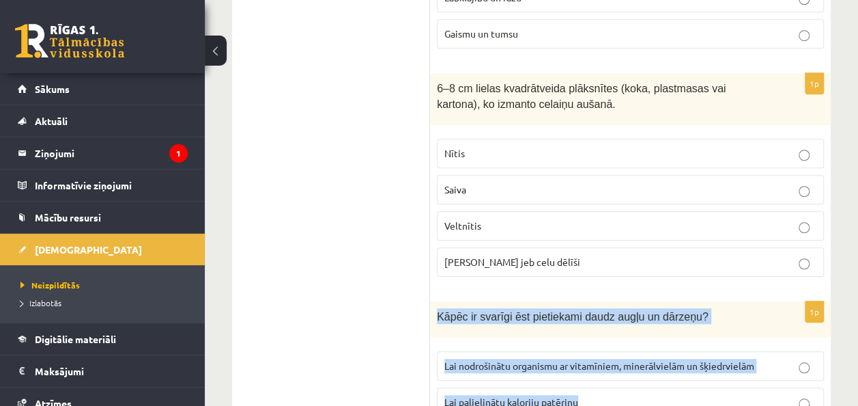
scroll to position [5640, 0]
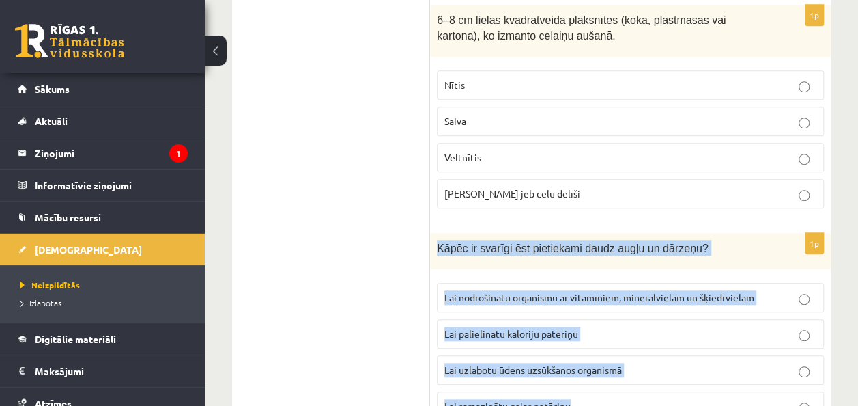
drag, startPoint x: 433, startPoint y: 86, endPoint x: 655, endPoint y: 272, distance: 289.3
click at [654, 272] on div "1p Kāpēc ir svarīgi ēst pietiekami daudz augļu un dārzeņu? Lai nodrošinātu orga…" at bounding box center [630, 332] width 401 height 199
drag, startPoint x: 655, startPoint y: 272, endPoint x: 662, endPoint y: 270, distance: 7.0
click at [789, 283] on label "Lai nodrošinātu organismu ar vitamīniem, minerālvielām un šķiedrvielām" at bounding box center [630, 297] width 387 height 29
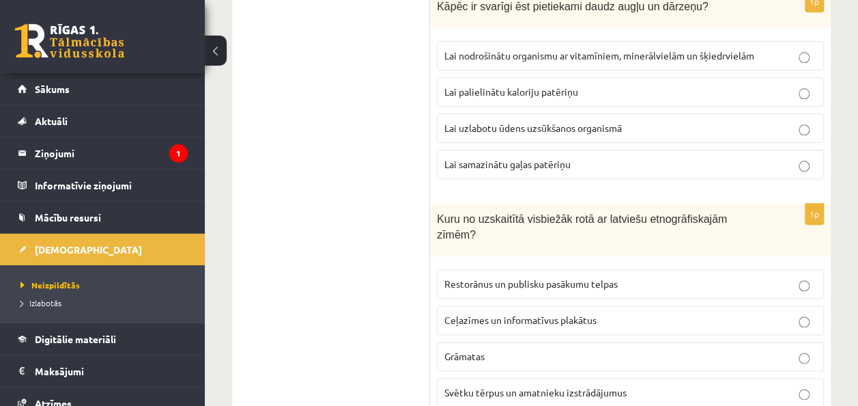
scroll to position [5914, 0]
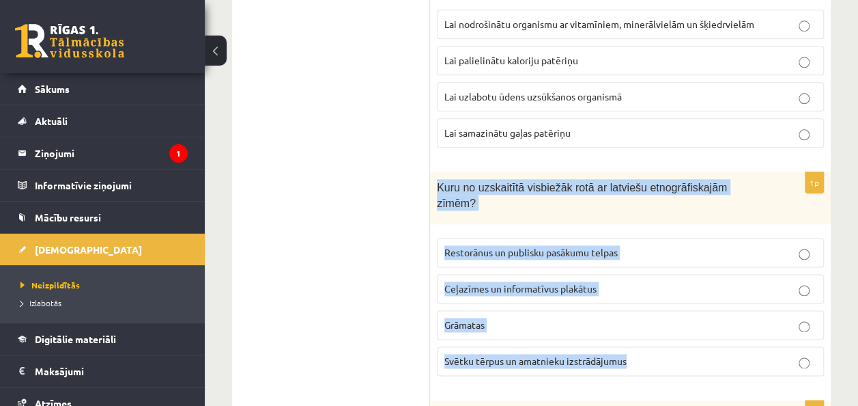
drag, startPoint x: 436, startPoint y: 49, endPoint x: 685, endPoint y: 217, distance: 301.1
click at [685, 217] on div "1p Kuru no uzskaitītā visbiežāk rotā ar latviešu etnogrāfiskajām zīmēm? Restorā…" at bounding box center [630, 279] width 401 height 214
click at [726, 354] on p "Svētku tērpus un amatnieku izstrādājumus" at bounding box center [630, 361] width 372 height 14
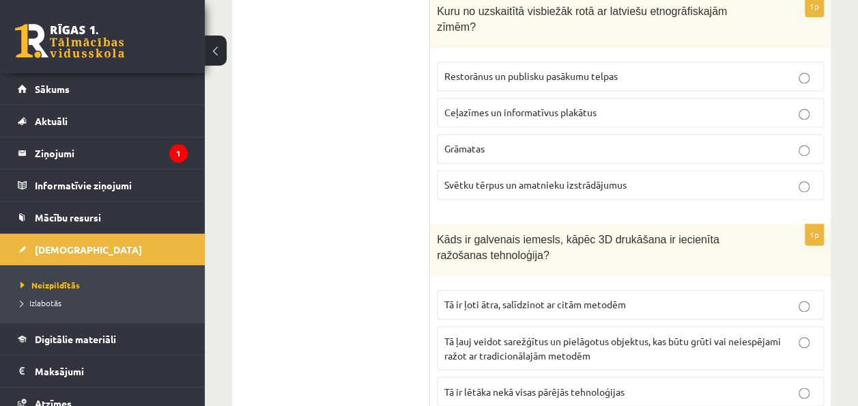
scroll to position [6118, 0]
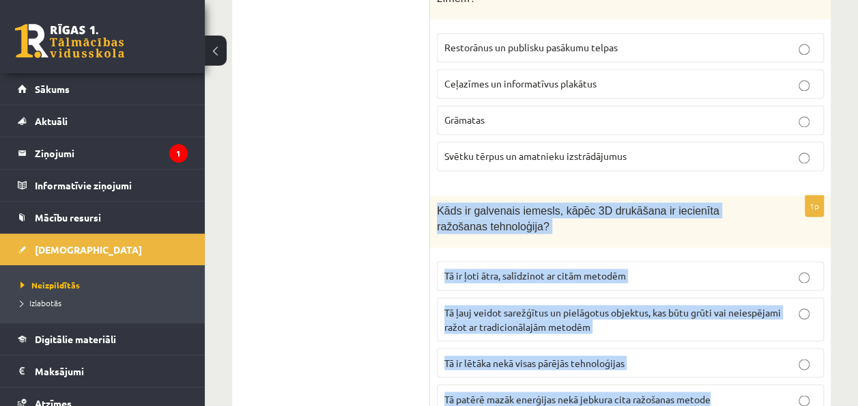
drag, startPoint x: 434, startPoint y: 54, endPoint x: 726, endPoint y: 254, distance: 354.1
click at [726, 254] on div "1p Kāds ir galvenais iemesls, kāpēc 3D drukāšana ir iecienīta ražošanas tehnolo…" at bounding box center [630, 309] width 401 height 229
click at [684, 304] on p "Tā ļauj veidot sarežģītus un pielāgotus objektus, kas būtu grūti vai neiespējam…" at bounding box center [630, 318] width 372 height 29
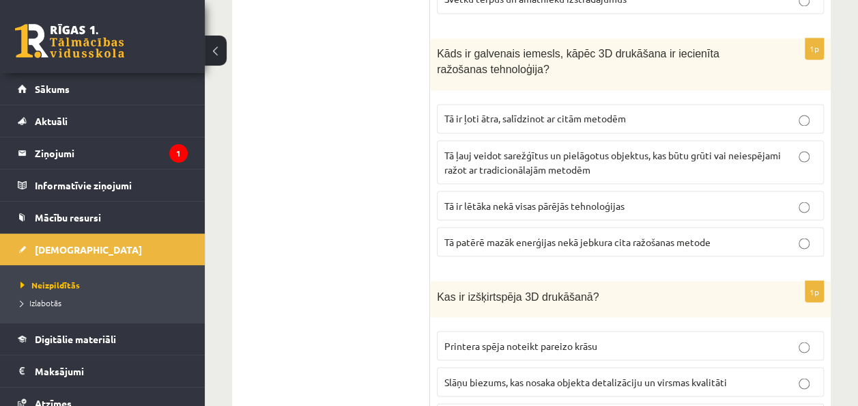
scroll to position [6323, 0]
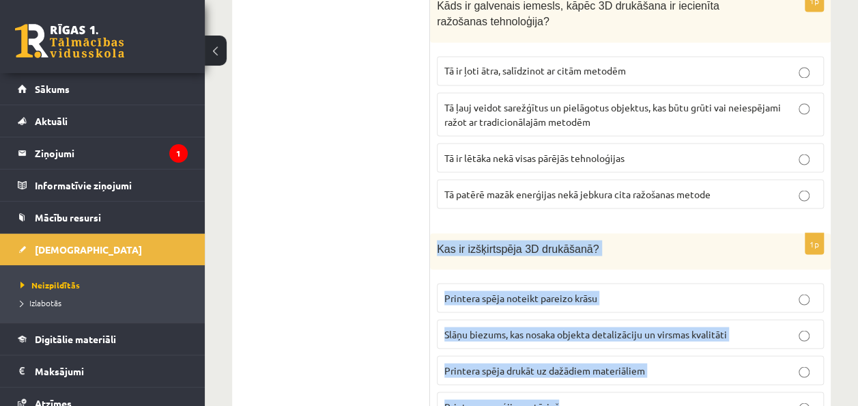
drag, startPoint x: 437, startPoint y: 90, endPoint x: 655, endPoint y: 258, distance: 275.6
click at [655, 258] on div "1p Kas ir izšķirtspēja 3D drukāšanā? Printera spēja noteikt pareizo krāsu Slāņu…" at bounding box center [630, 332] width 401 height 199
click at [766, 326] on p "Slāņu biezums, kas nosaka objekta detalizāciju un virsmas kvalitāti" at bounding box center [630, 333] width 372 height 14
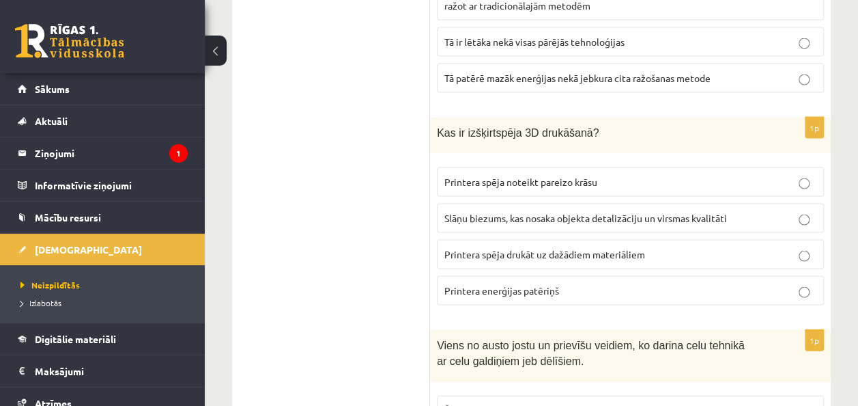
scroll to position [6460, 0]
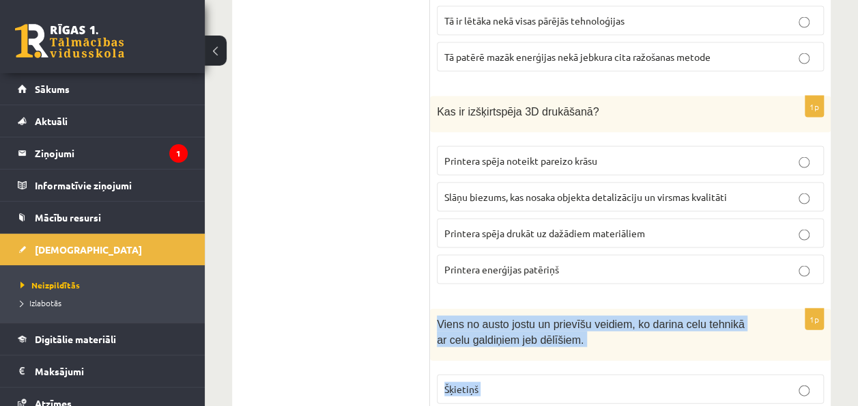
drag, startPoint x: 436, startPoint y: 165, endPoint x: 627, endPoint y: 333, distance: 254.5
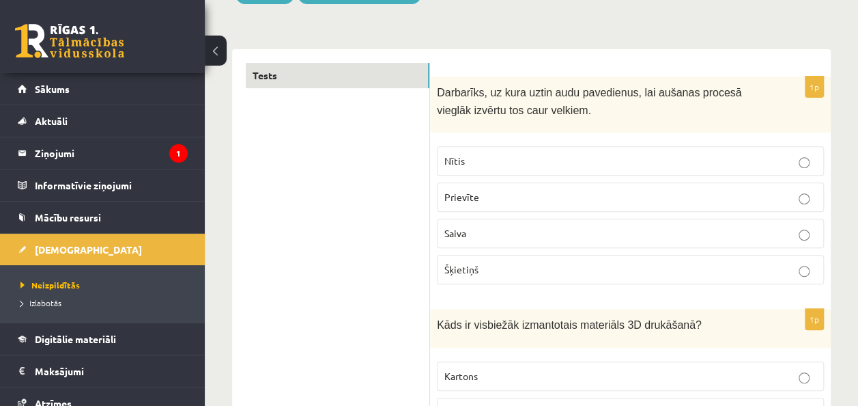
scroll to position [0, 0]
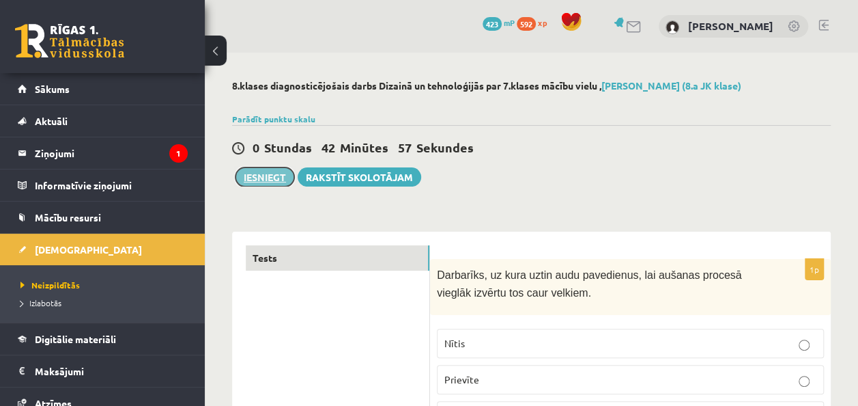
click at [255, 173] on button "Iesniegt" at bounding box center [265, 176] width 59 height 19
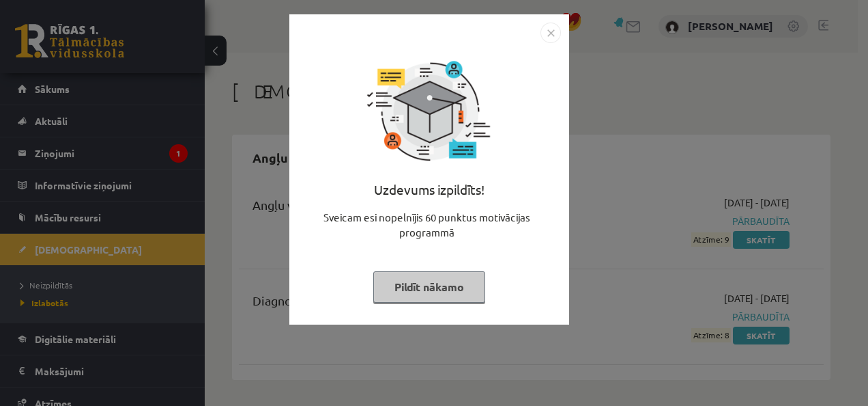
click at [449, 283] on button "Pildīt nākamo" at bounding box center [429, 286] width 112 height 31
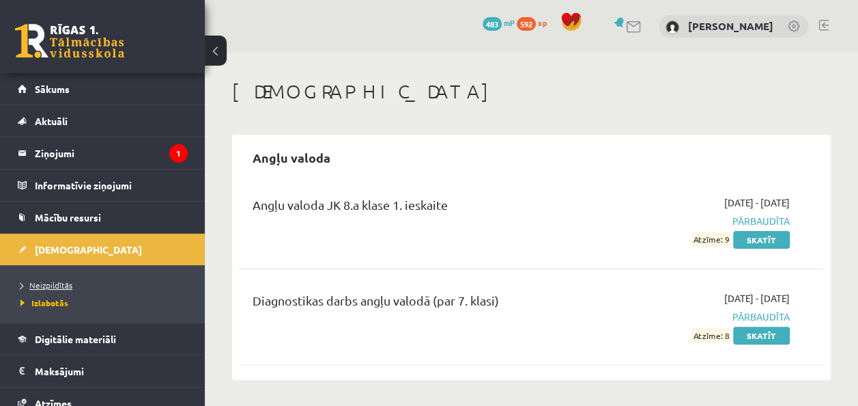
click at [136, 287] on link "Neizpildītās" at bounding box center [105, 285] width 171 height 12
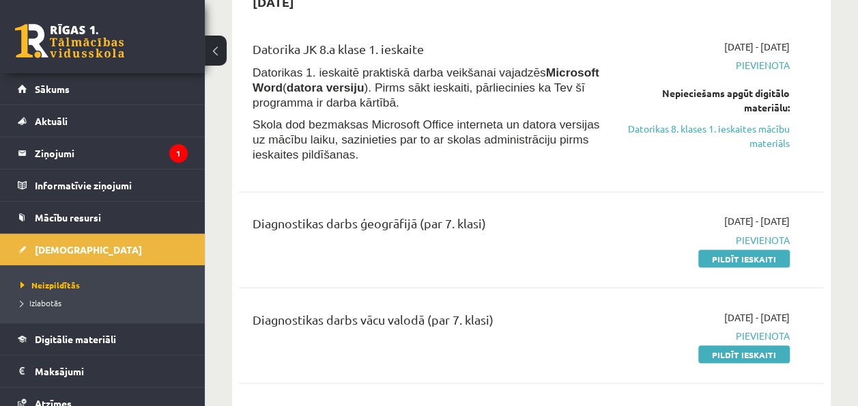
scroll to position [1092, 0]
